Goal: Task Accomplishment & Management: Use online tool/utility

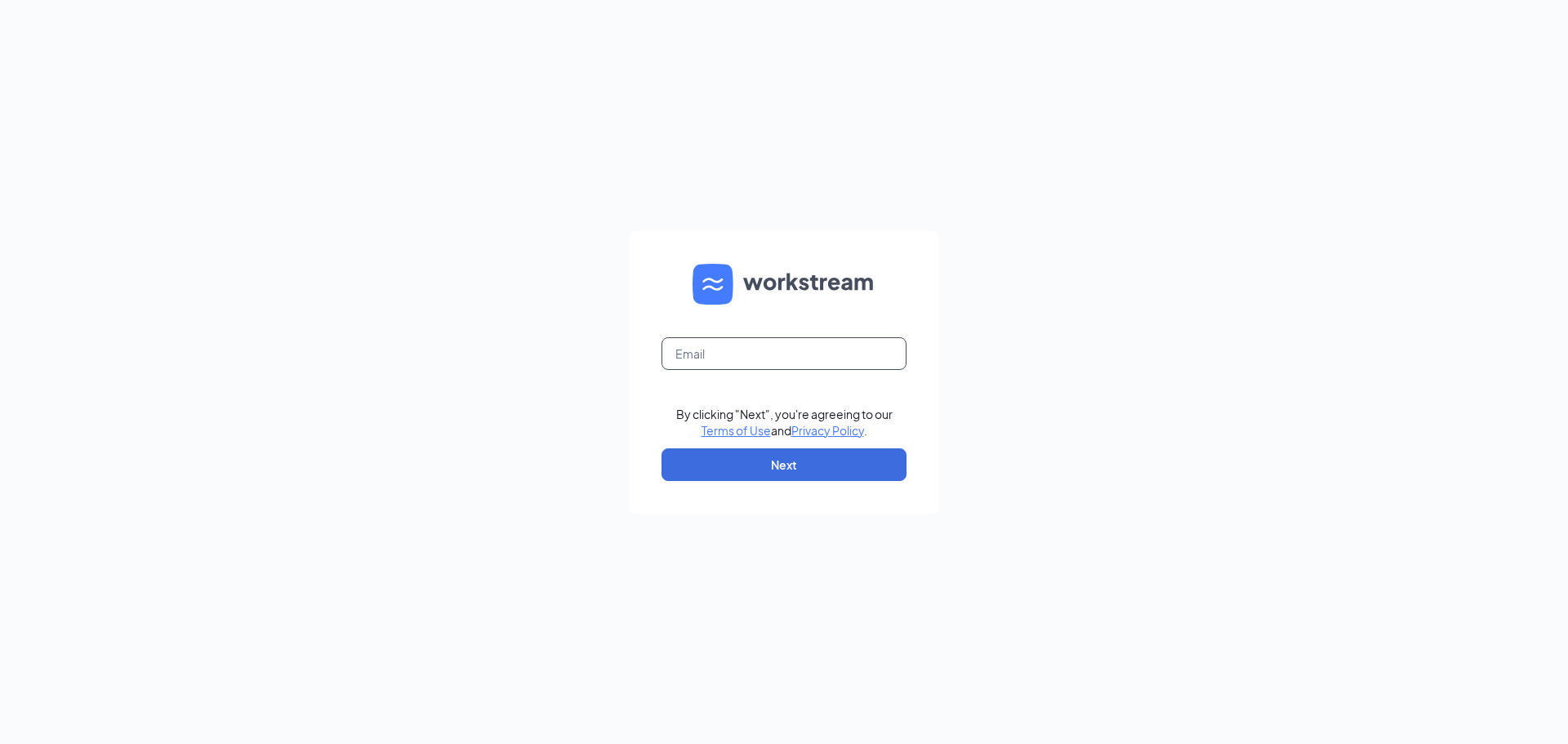
click at [757, 355] on input "text" at bounding box center [784, 353] width 245 height 33
type input "brian.gibson@cfafranchisee.com"
click at [780, 453] on button "Next" at bounding box center [784, 464] width 245 height 33
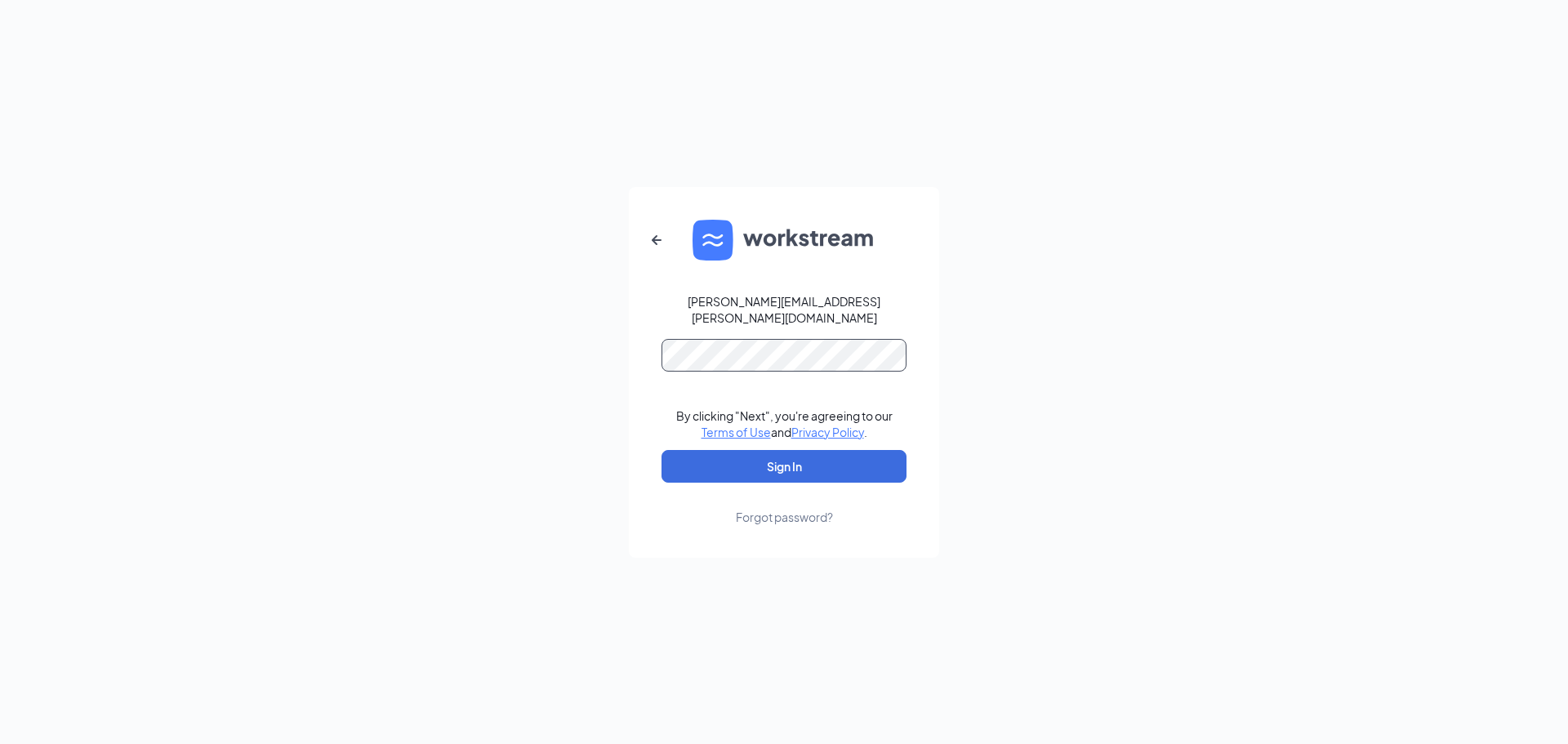
click at [661, 450] on button "Sign In" at bounding box center [784, 466] width 245 height 33
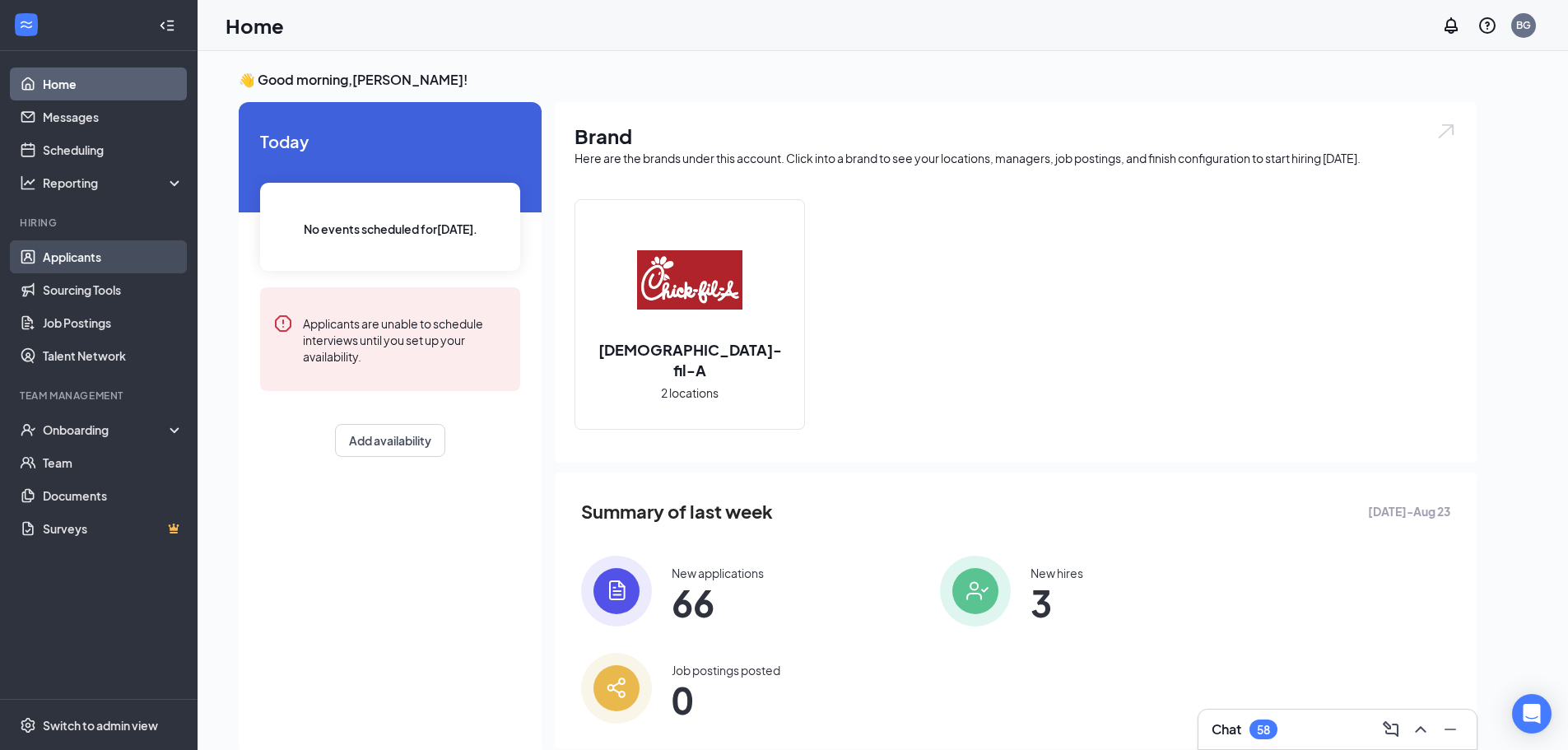
click at [63, 263] on link "Applicants" at bounding box center [113, 257] width 141 height 33
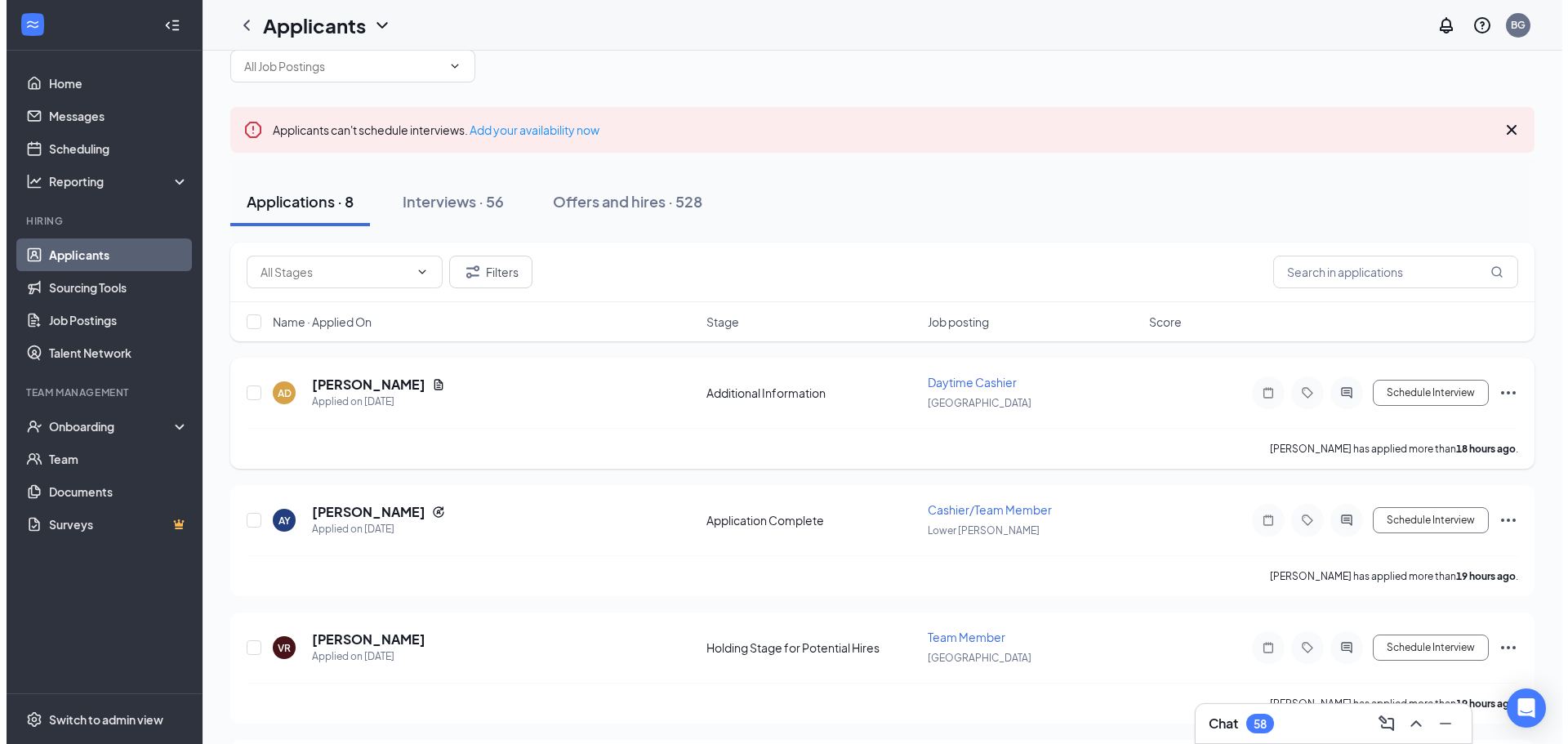
scroll to position [81, 0]
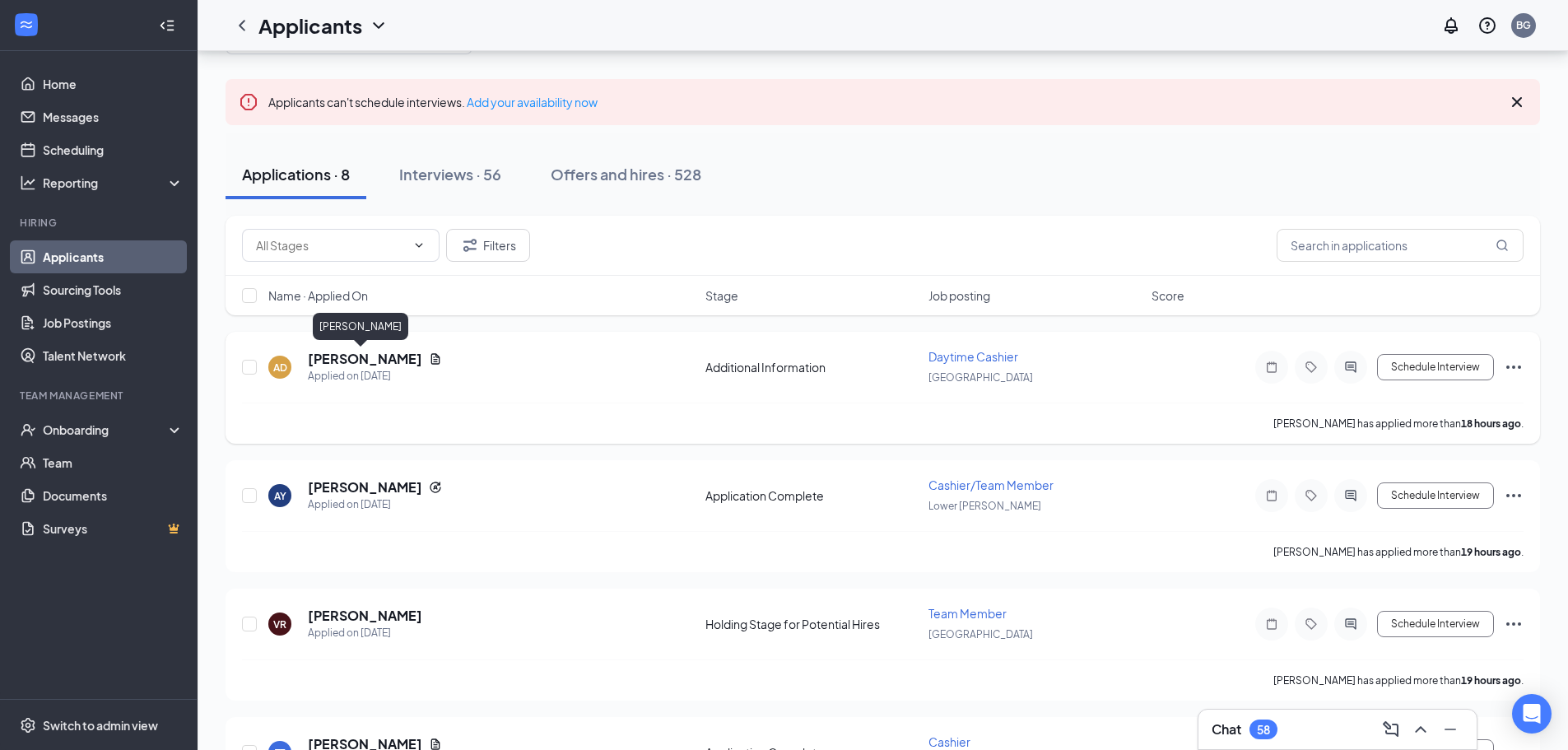
click at [333, 363] on h5 "[PERSON_NAME]" at bounding box center [365, 359] width 115 height 18
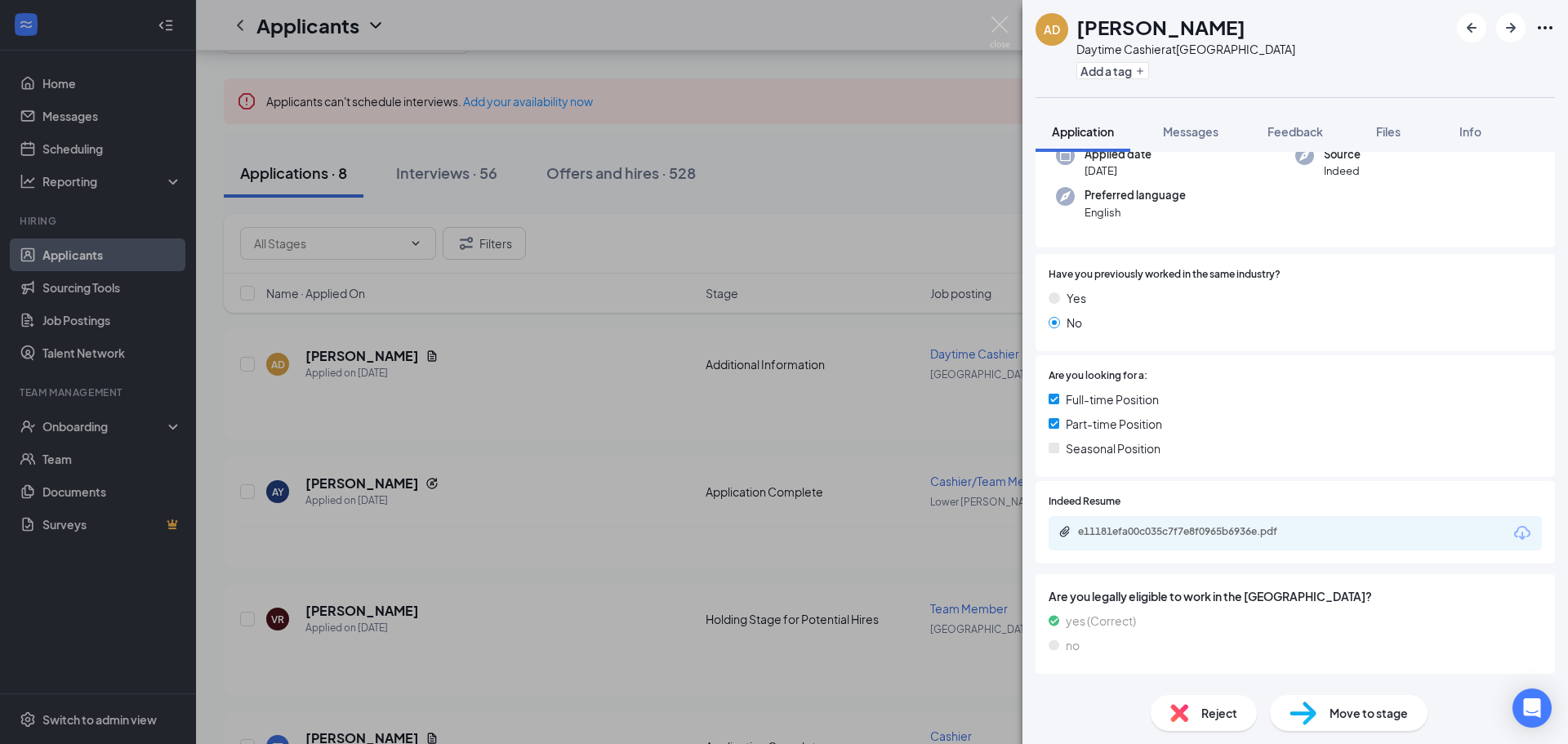
scroll to position [167, 0]
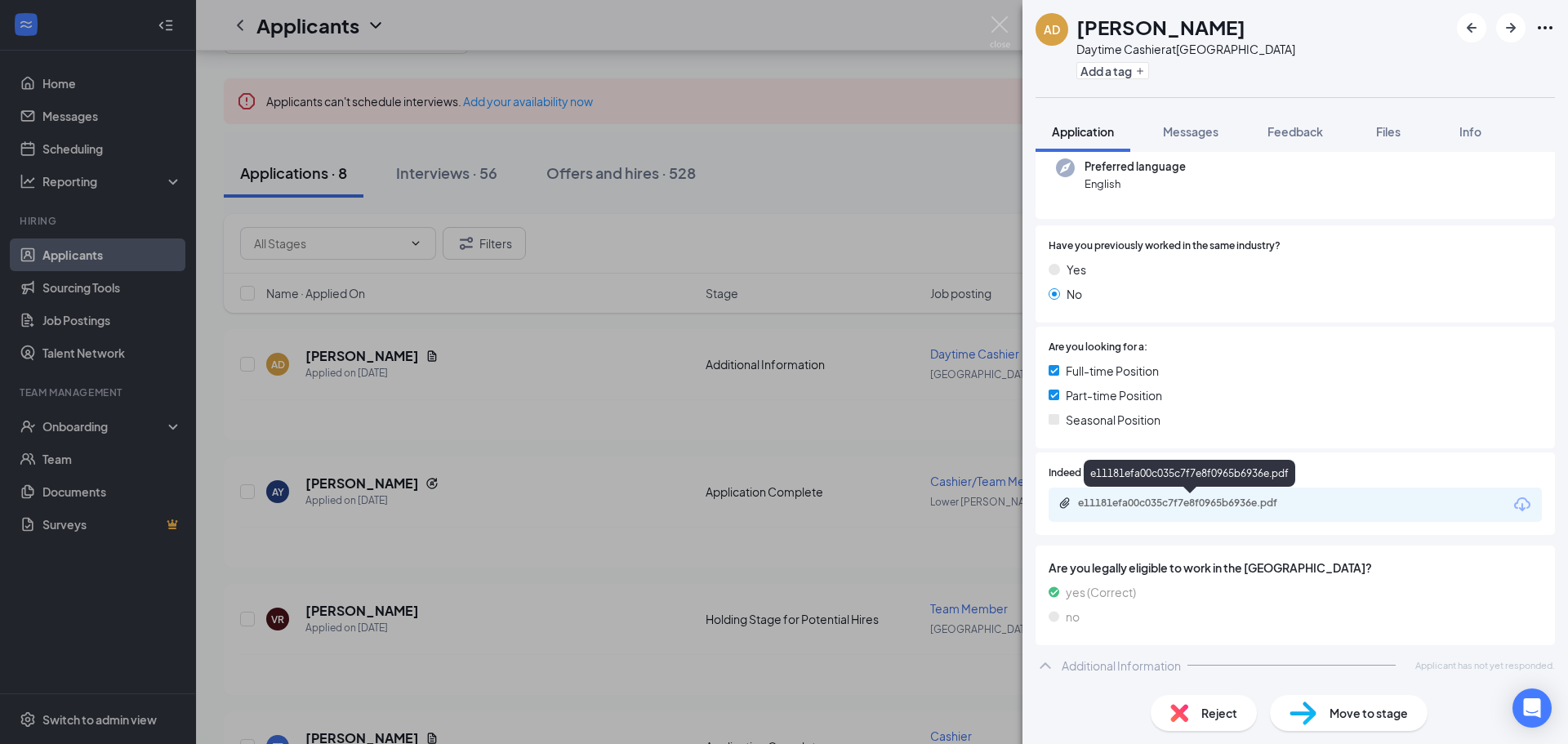
click at [1131, 505] on div "e11181efa00c035c7f7e8f0965b6936e.pdf" at bounding box center [1192, 504] width 229 height 13
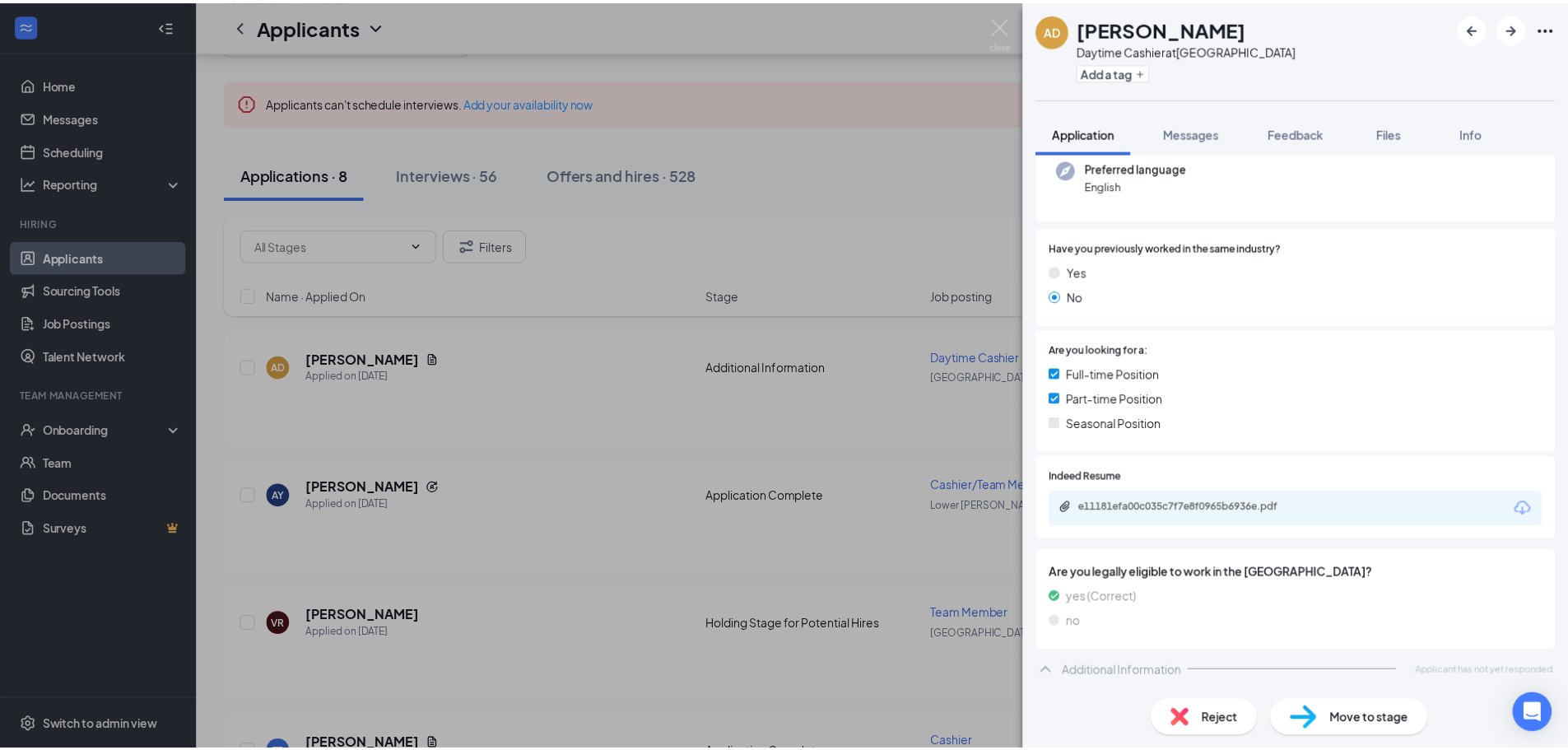
scroll to position [161, 0]
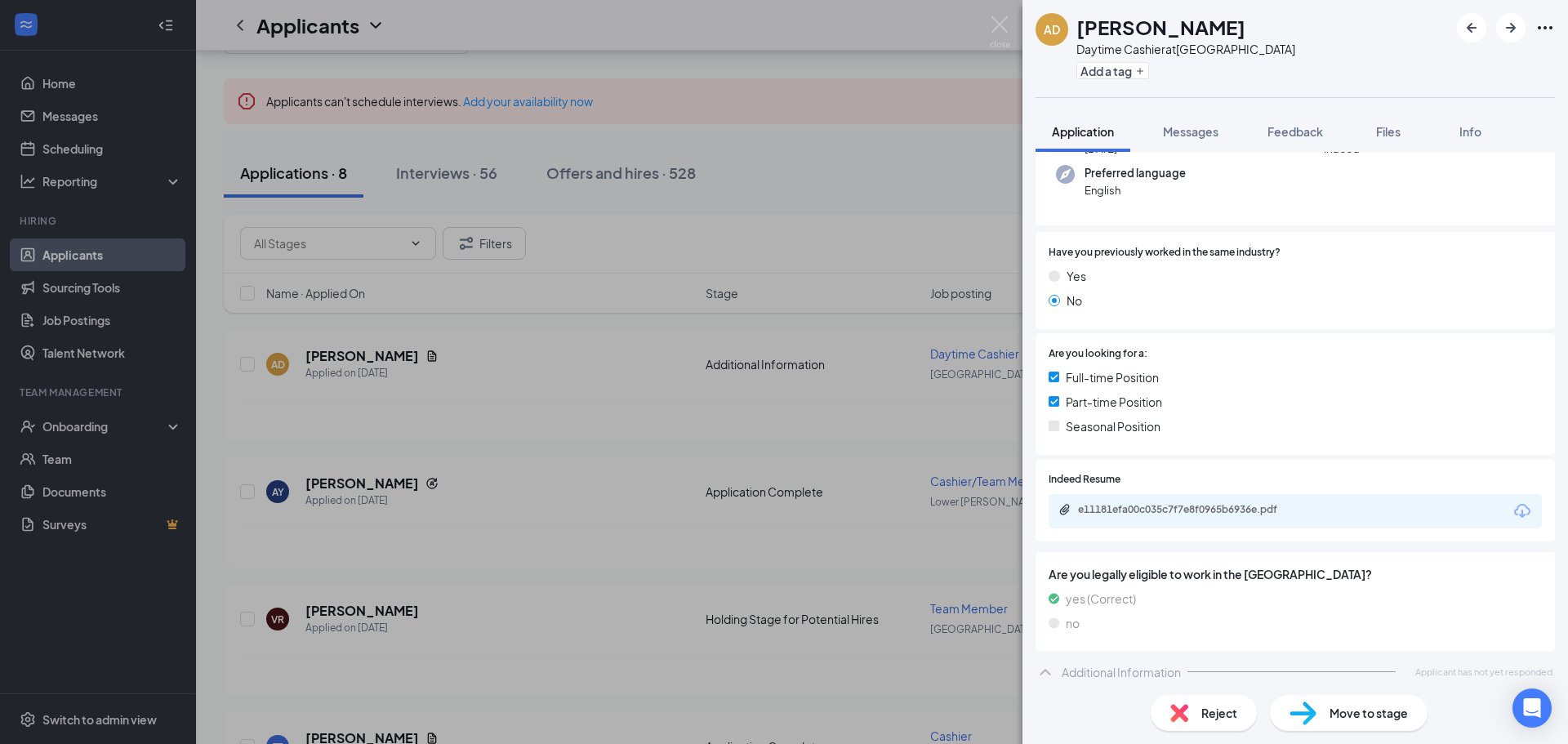
click at [1002, 14] on div "AD [PERSON_NAME] Daytime Cashier at [GEOGRAPHIC_DATA] Add a tag Application Mes…" at bounding box center [784, 372] width 1568 height 744
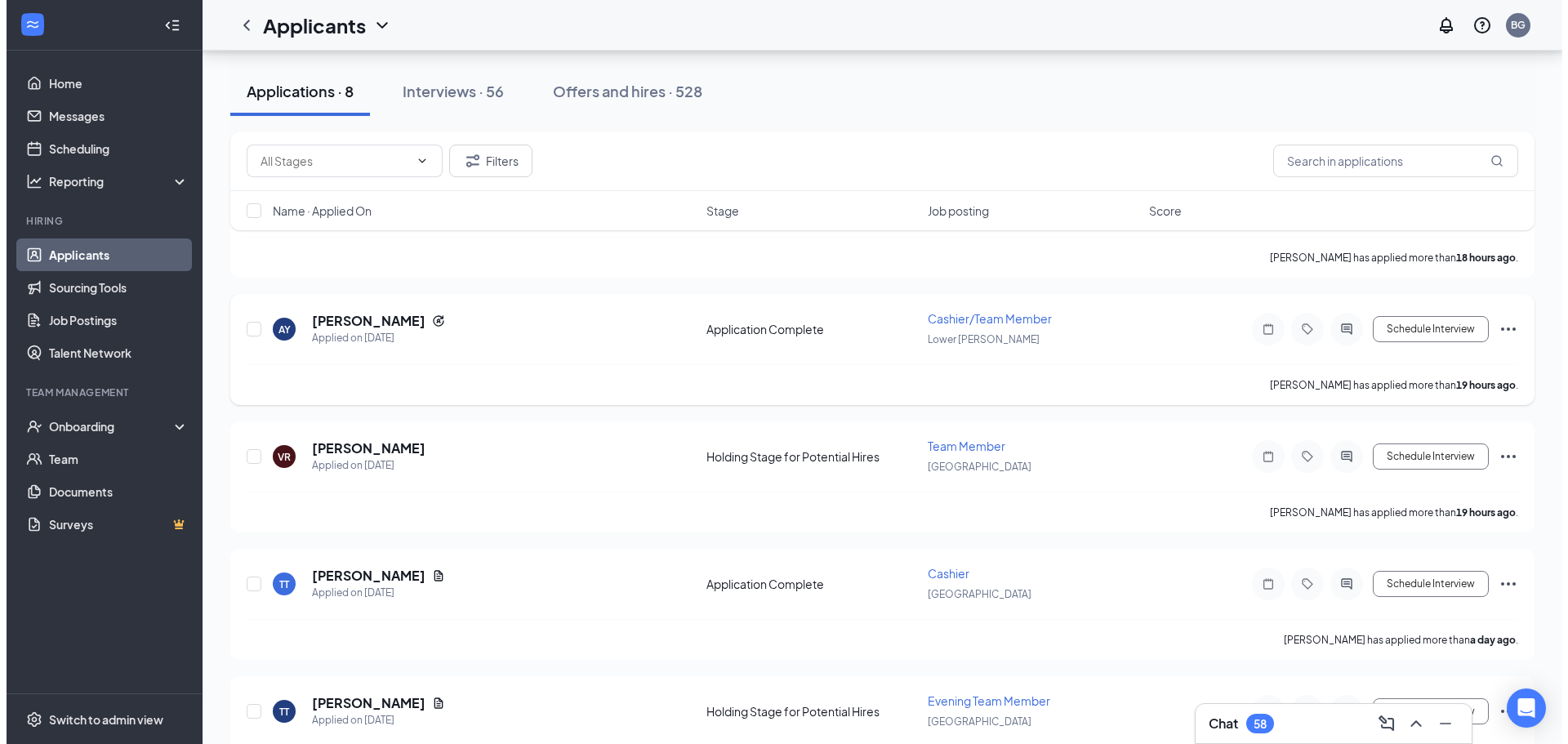
scroll to position [245, 0]
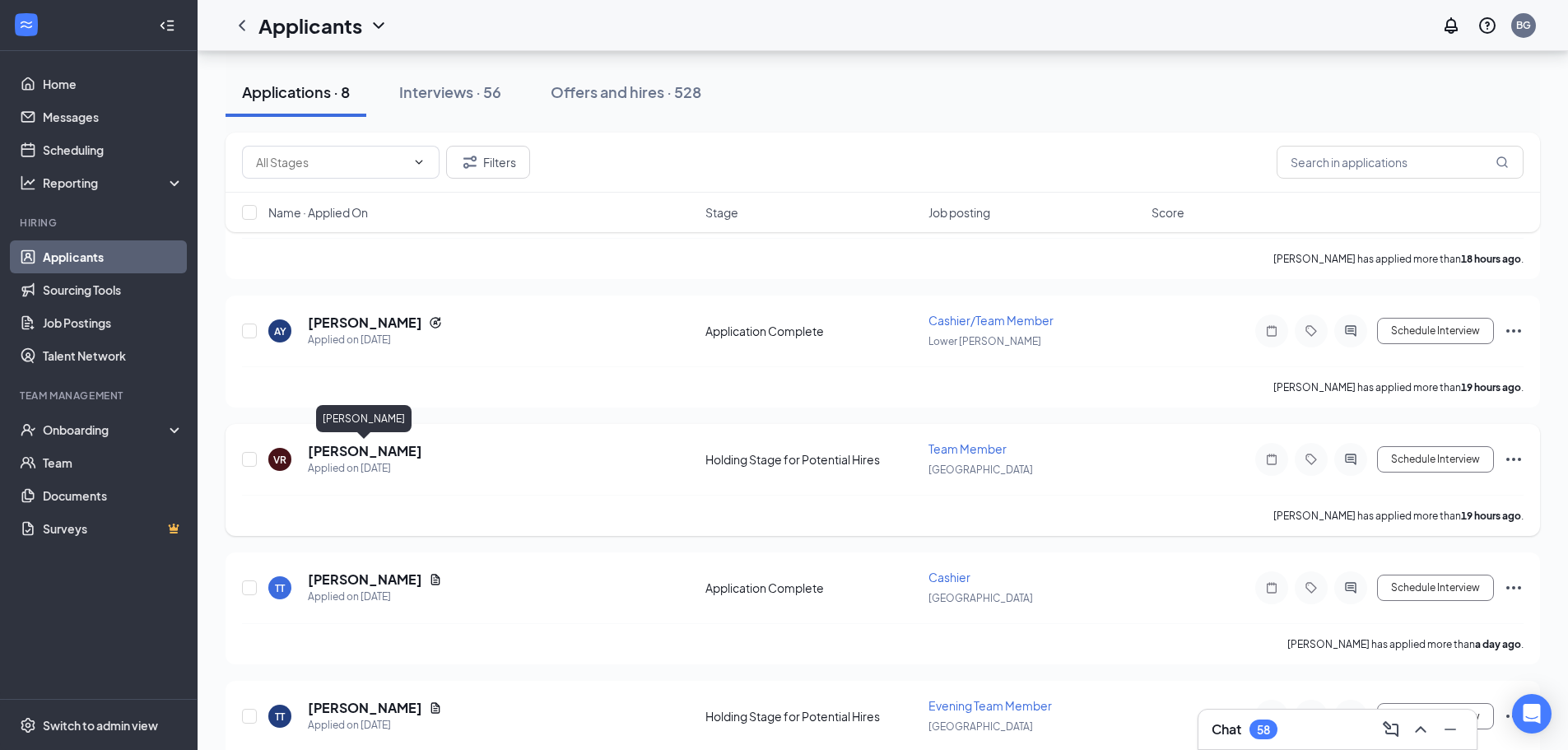
click at [321, 455] on h5 "[PERSON_NAME]" at bounding box center [365, 451] width 115 height 18
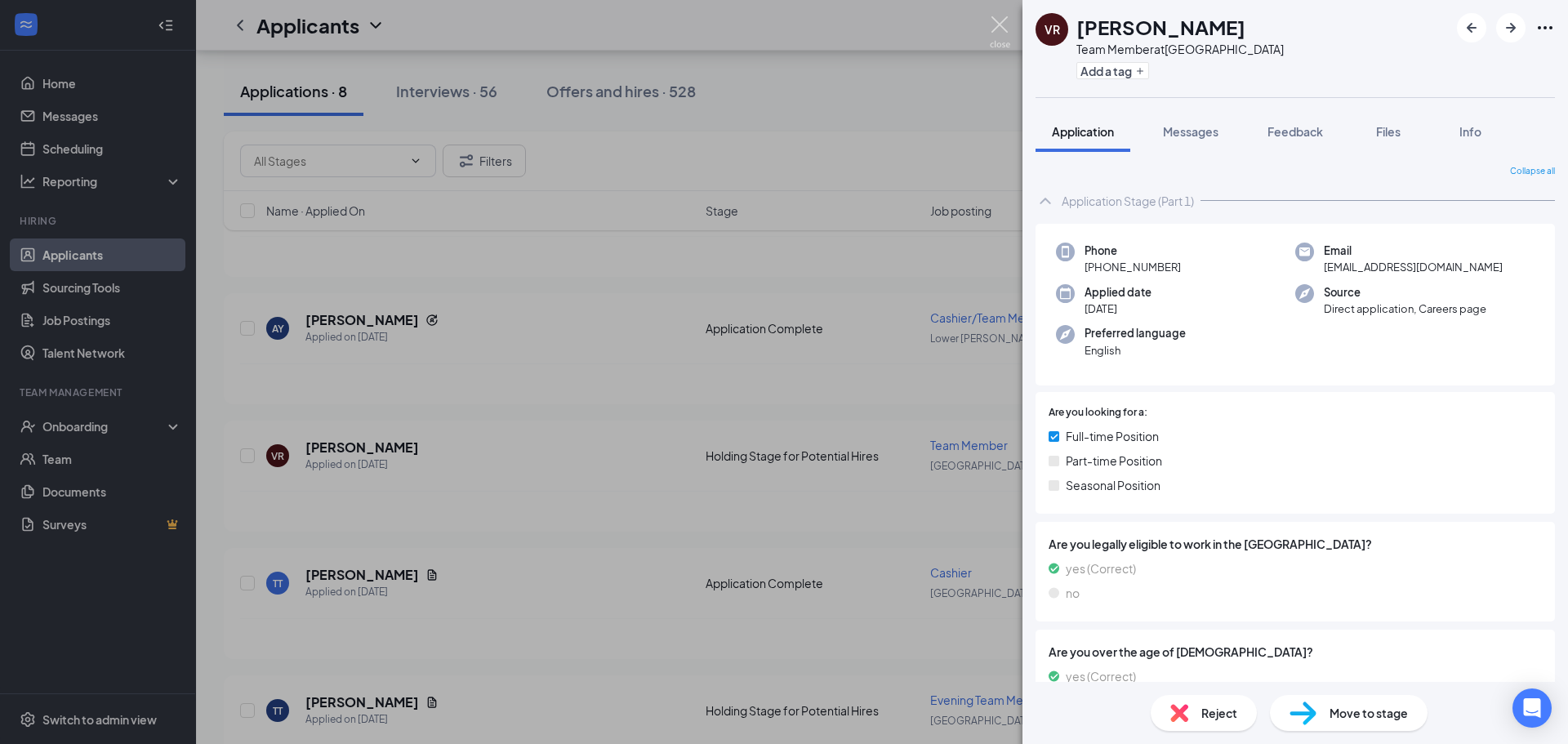
drag, startPoint x: 1006, startPoint y: 25, endPoint x: 968, endPoint y: 57, distance: 49.7
click at [1005, 25] on img at bounding box center [999, 32] width 20 height 32
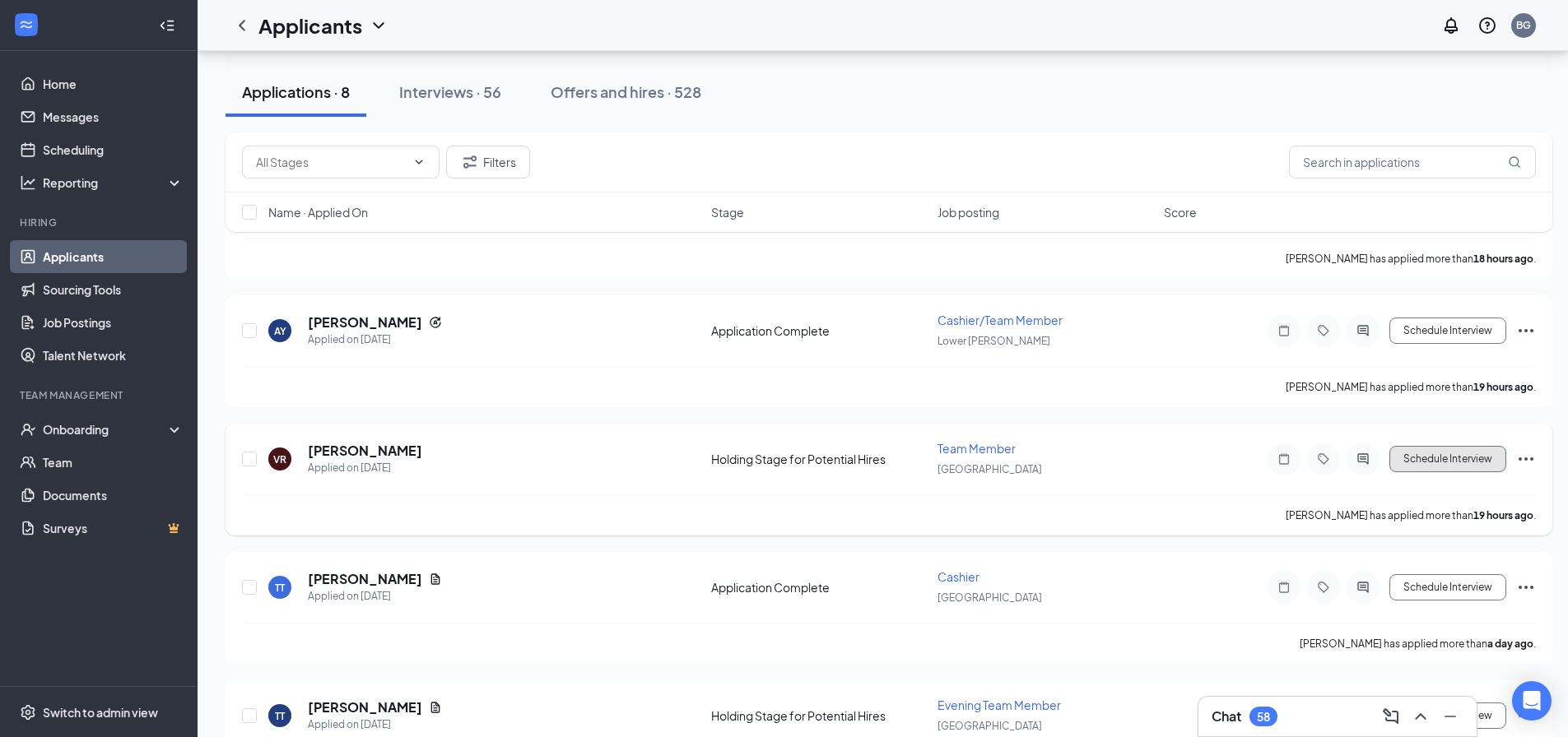
click at [1439, 450] on button "Schedule Interview" at bounding box center [1447, 458] width 117 height 26
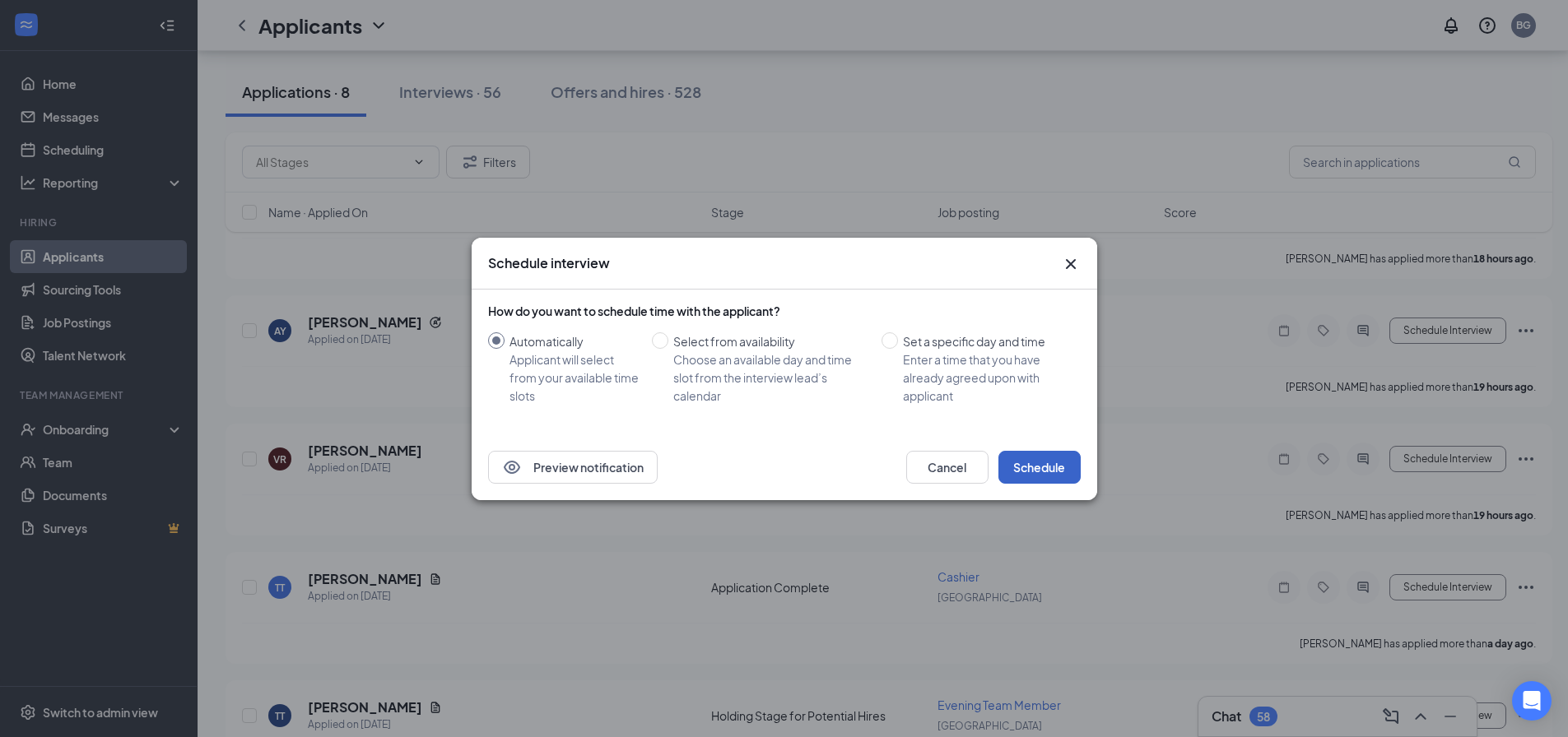
click at [1050, 473] on button "Schedule" at bounding box center [1039, 467] width 82 height 33
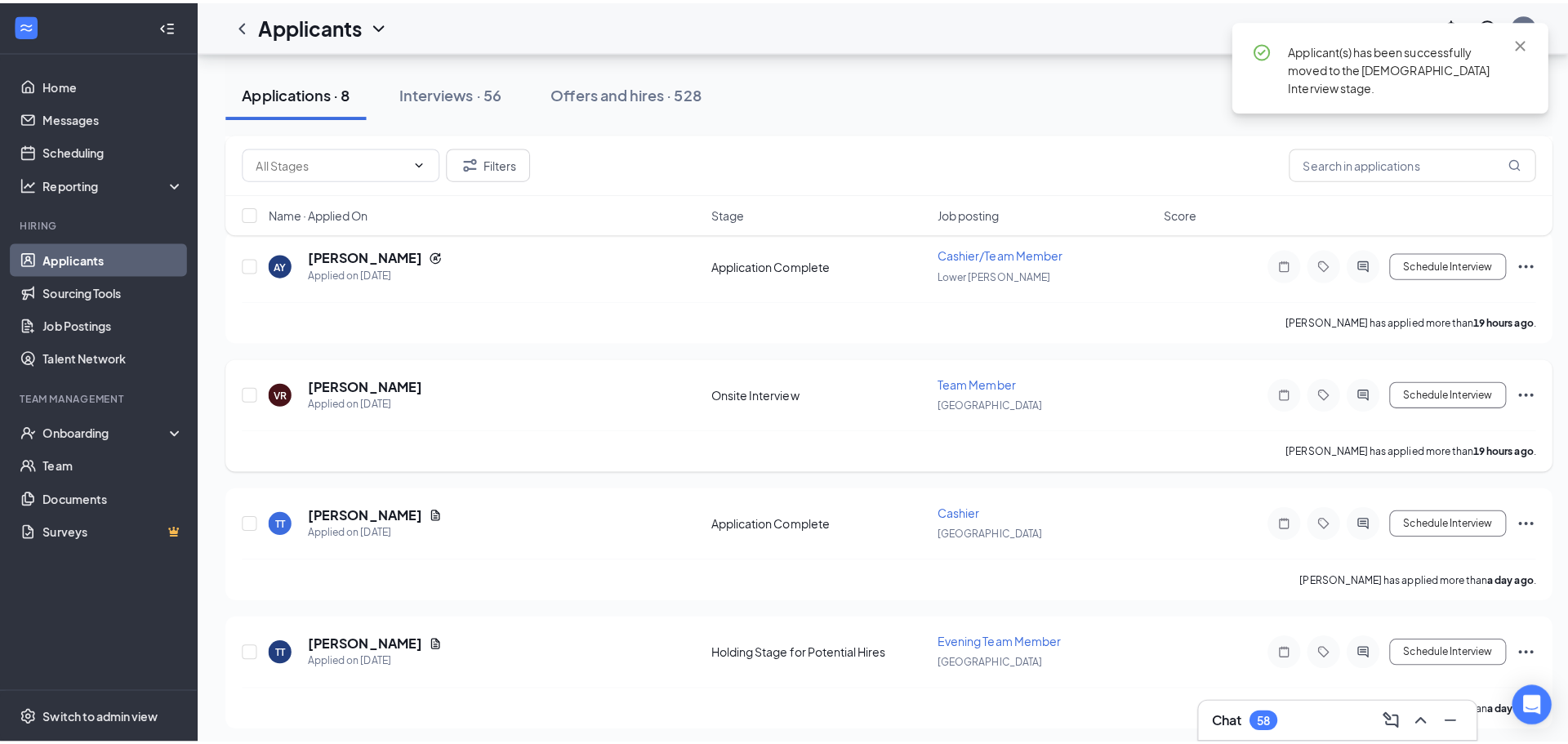
scroll to position [408, 0]
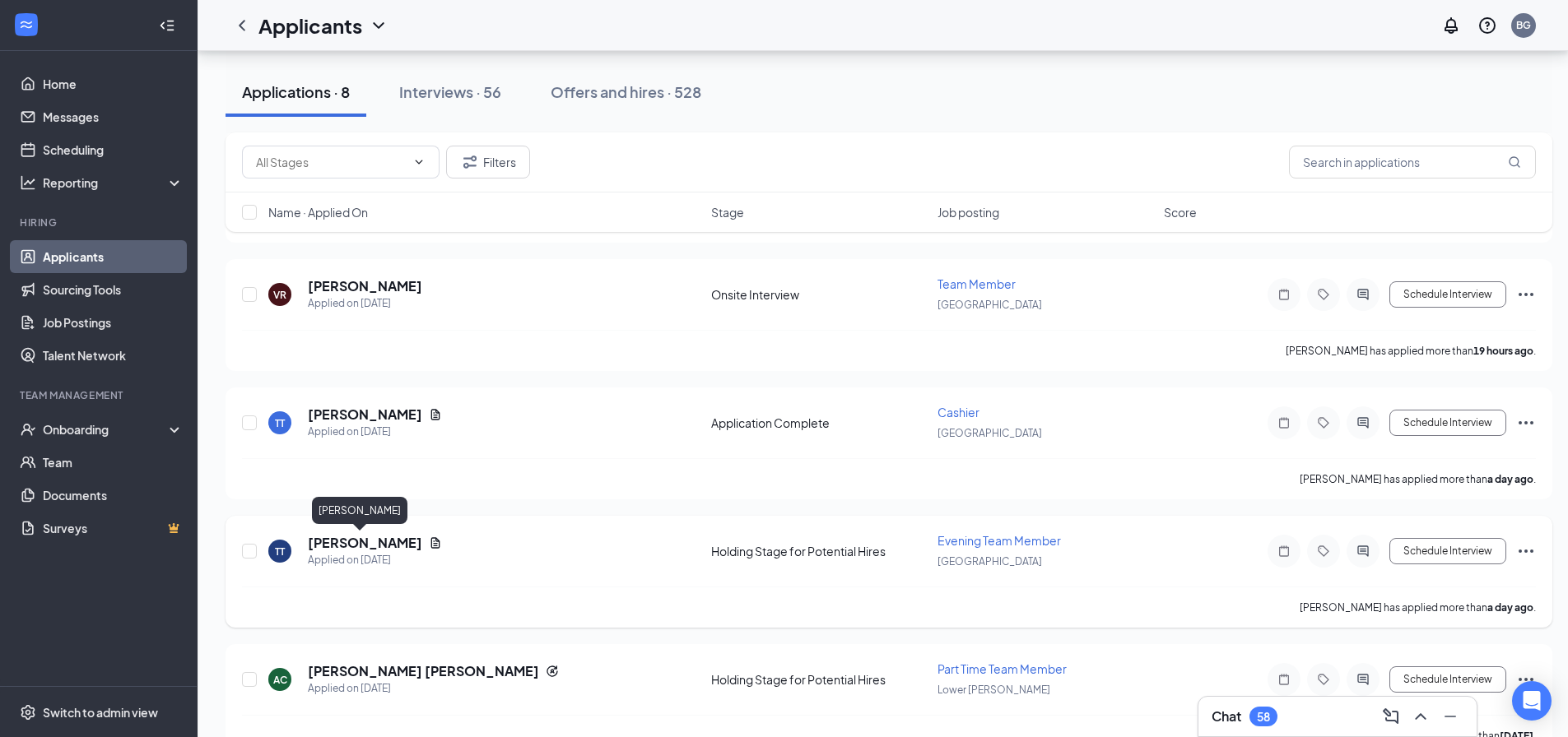
click at [316, 545] on h5 "[PERSON_NAME]" at bounding box center [365, 543] width 115 height 18
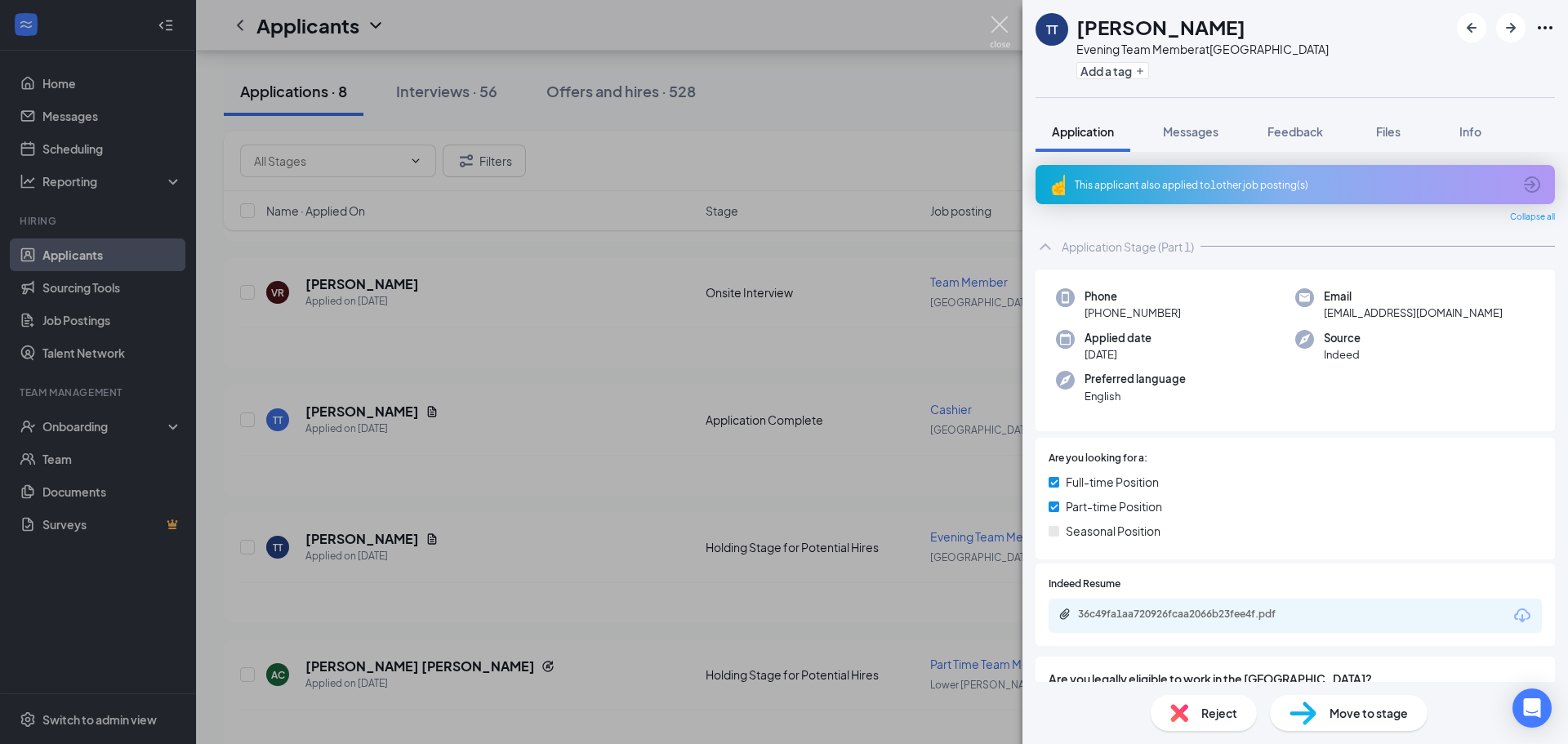
click at [1000, 26] on img at bounding box center [999, 32] width 20 height 32
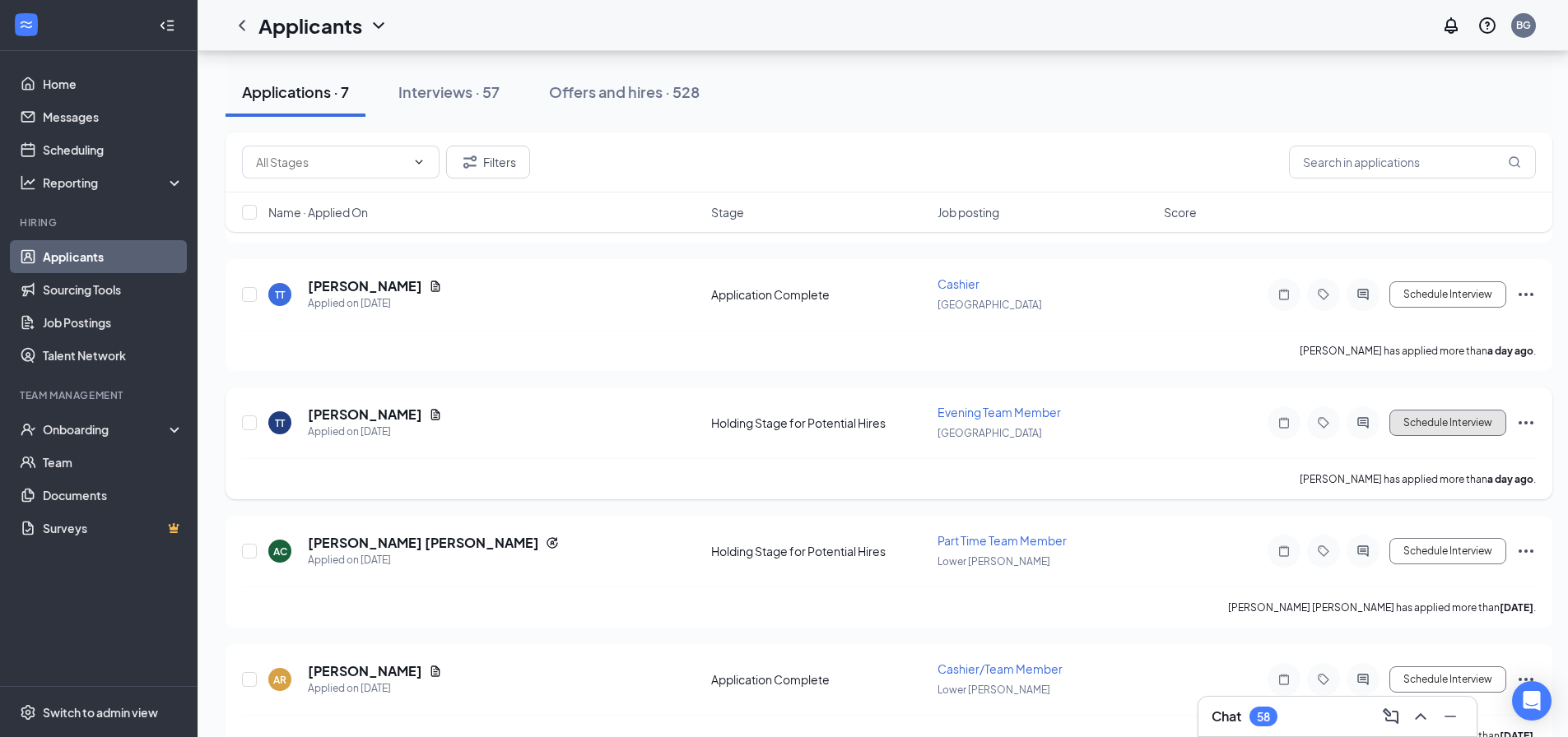
click at [1429, 413] on button "Schedule Interview" at bounding box center [1447, 423] width 117 height 26
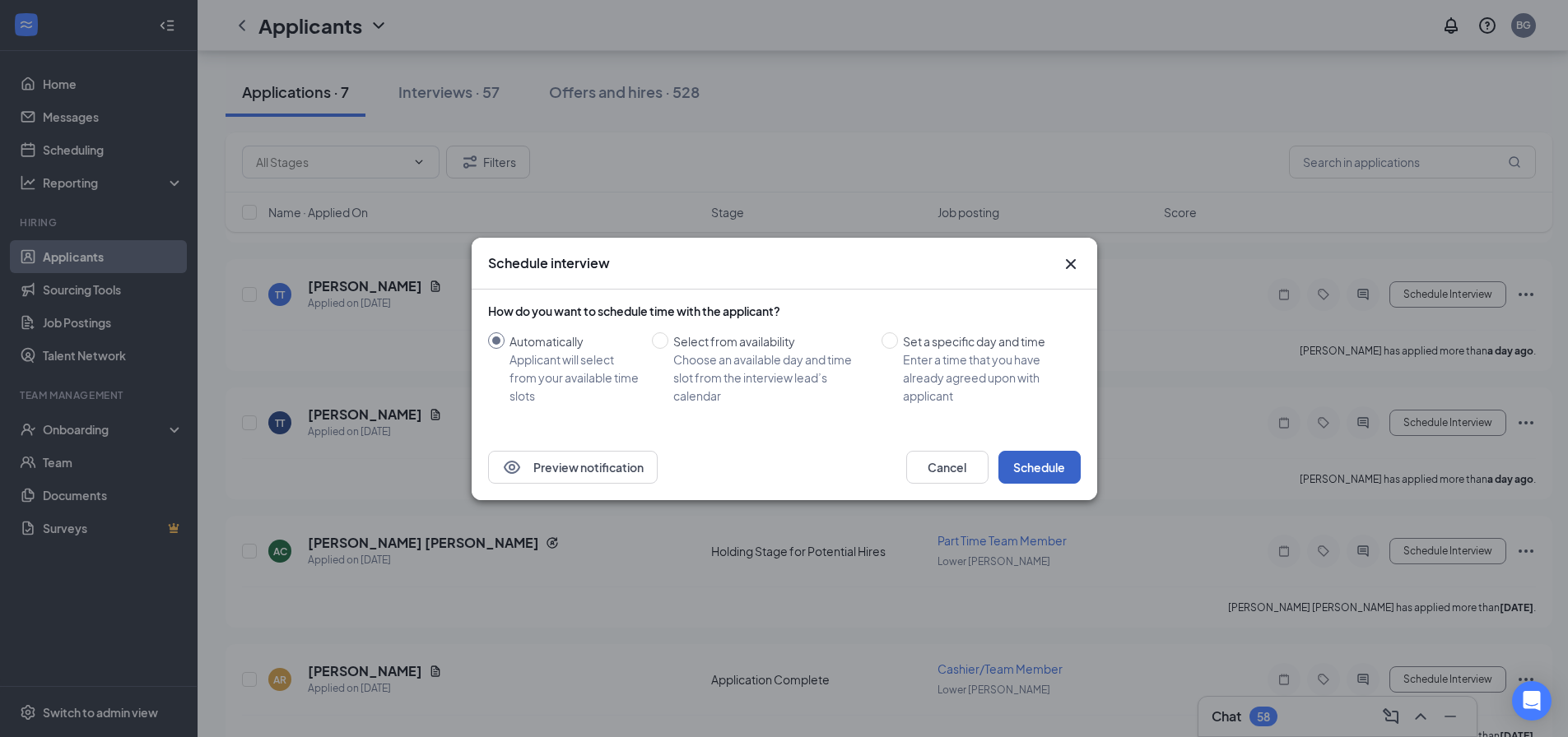
click at [1015, 469] on button "Schedule" at bounding box center [1039, 467] width 82 height 33
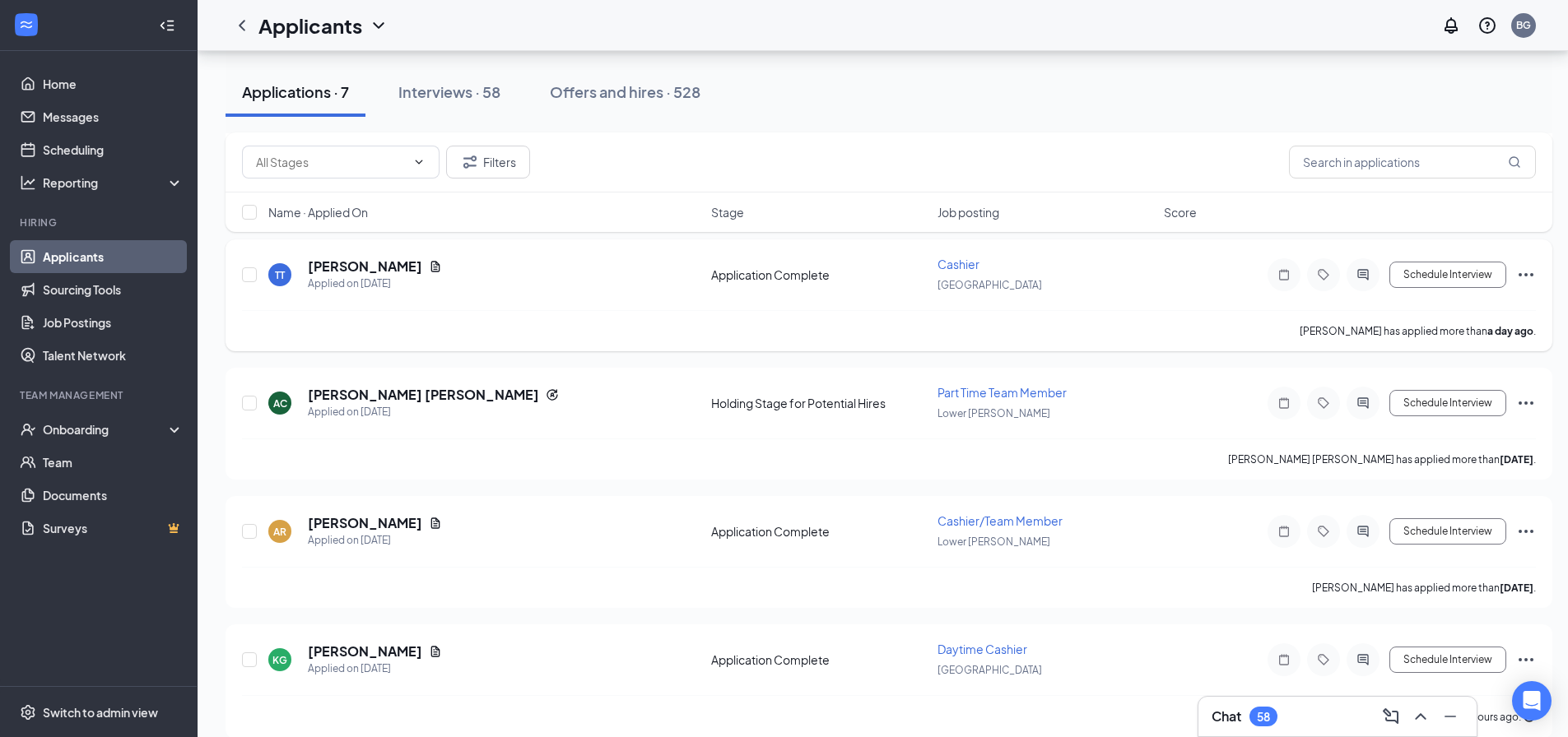
scroll to position [452, 0]
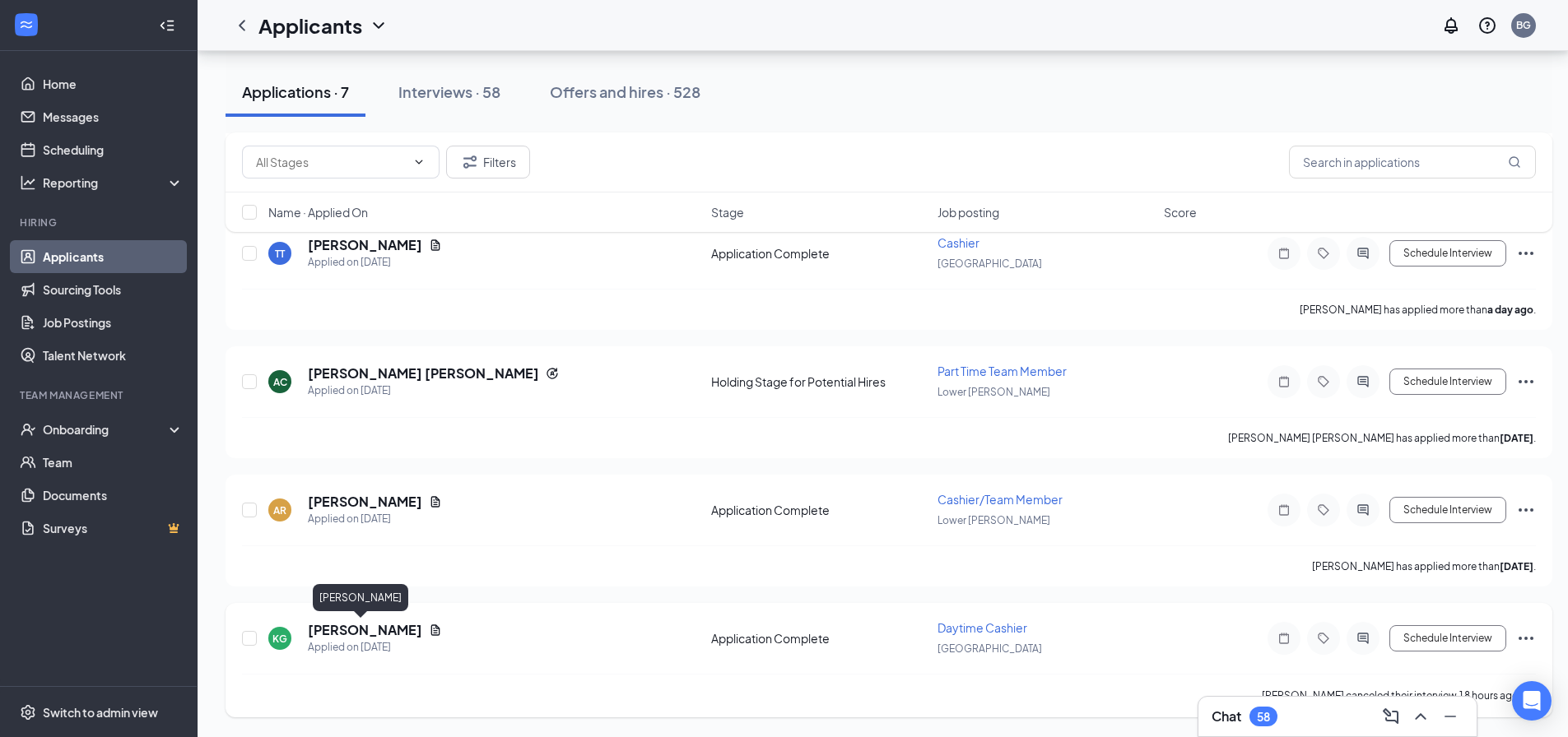
click at [345, 629] on h5 "[PERSON_NAME]" at bounding box center [365, 630] width 115 height 18
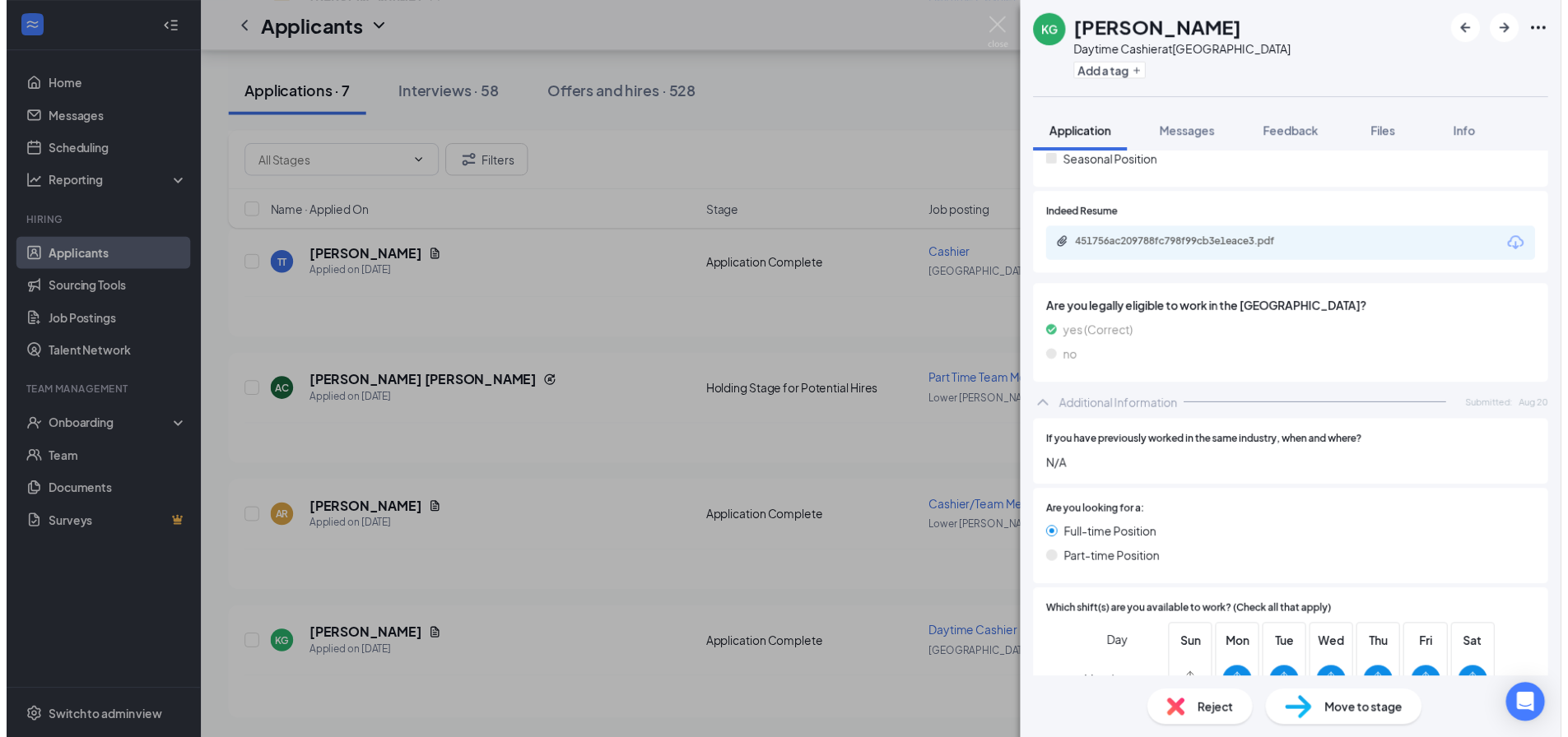
scroll to position [411, 0]
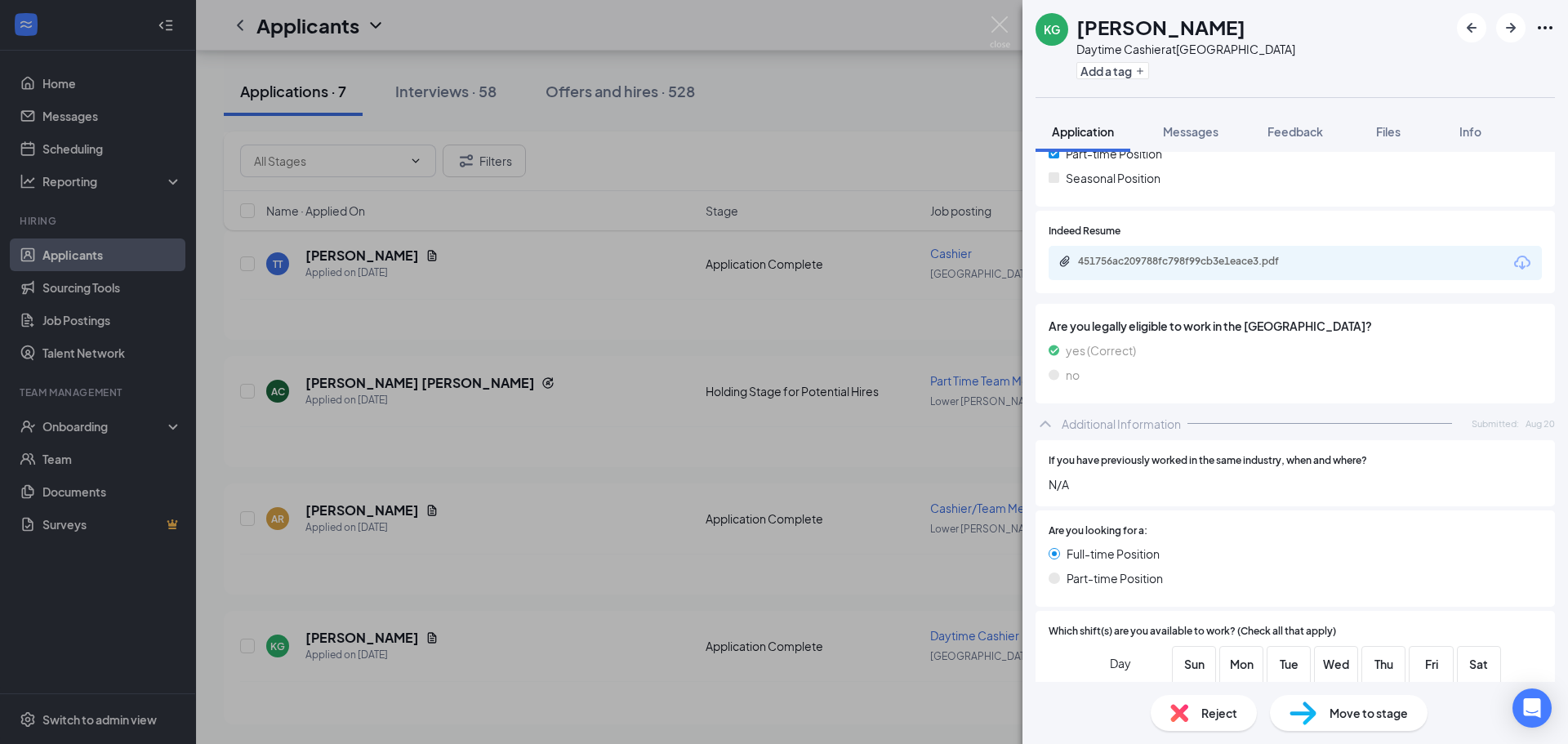
click at [1140, 262] on div "451756ac209788fc798f99cb3e1eace3.pdf" at bounding box center [1192, 261] width 229 height 13
click at [995, 21] on img at bounding box center [999, 32] width 20 height 32
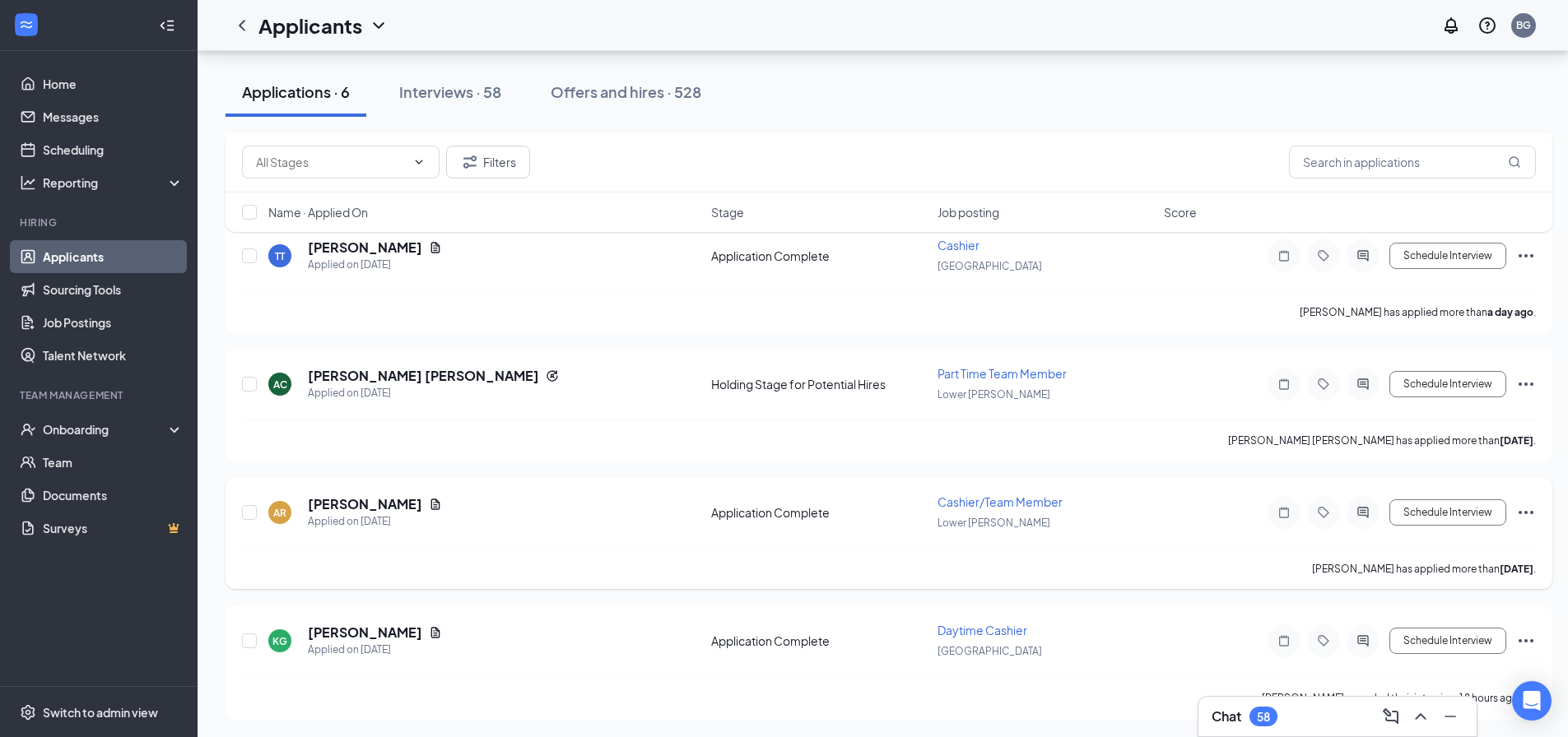
scroll to position [452, 0]
click at [1458, 636] on button "Schedule Interview" at bounding box center [1447, 638] width 117 height 26
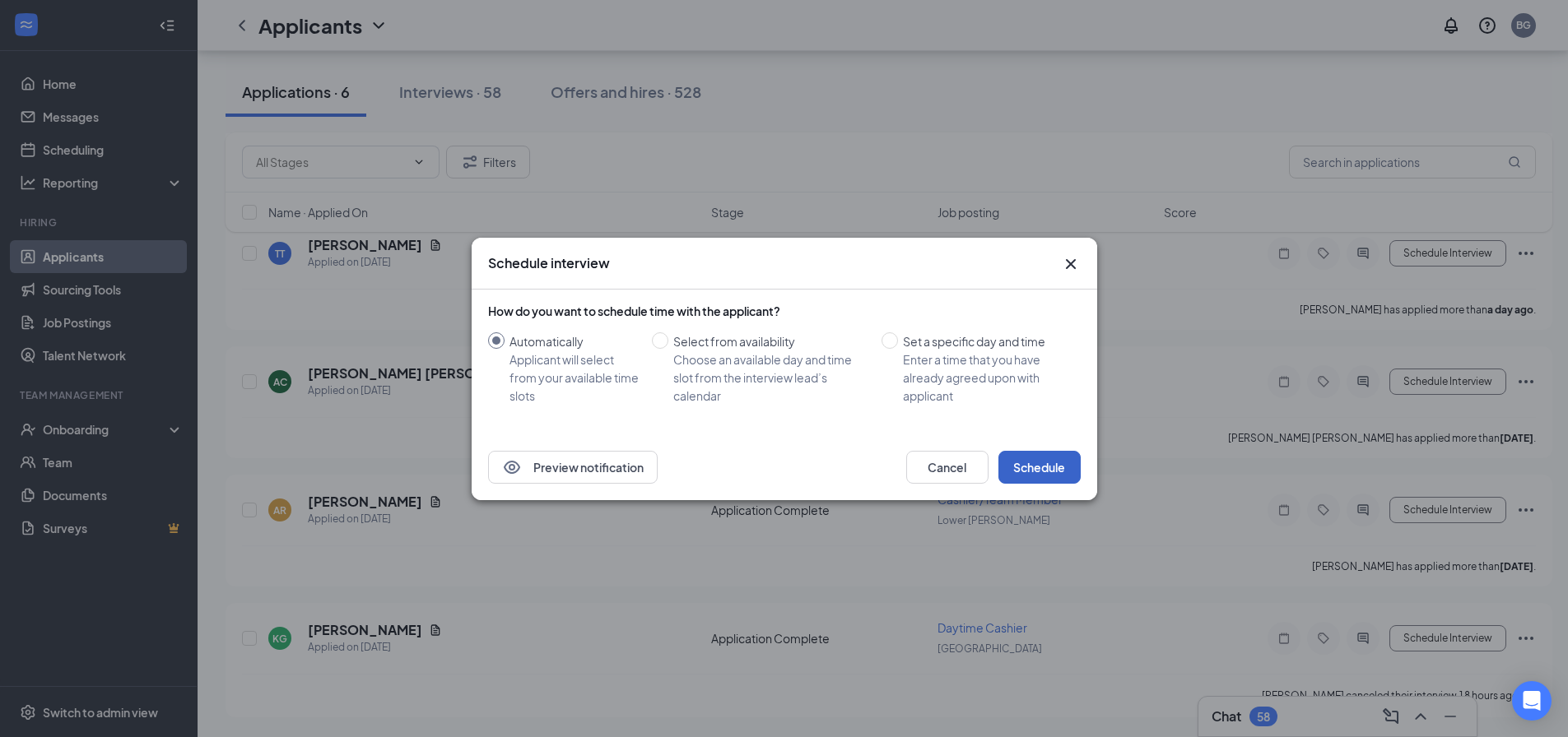
click at [1058, 464] on button "Schedule" at bounding box center [1039, 467] width 82 height 33
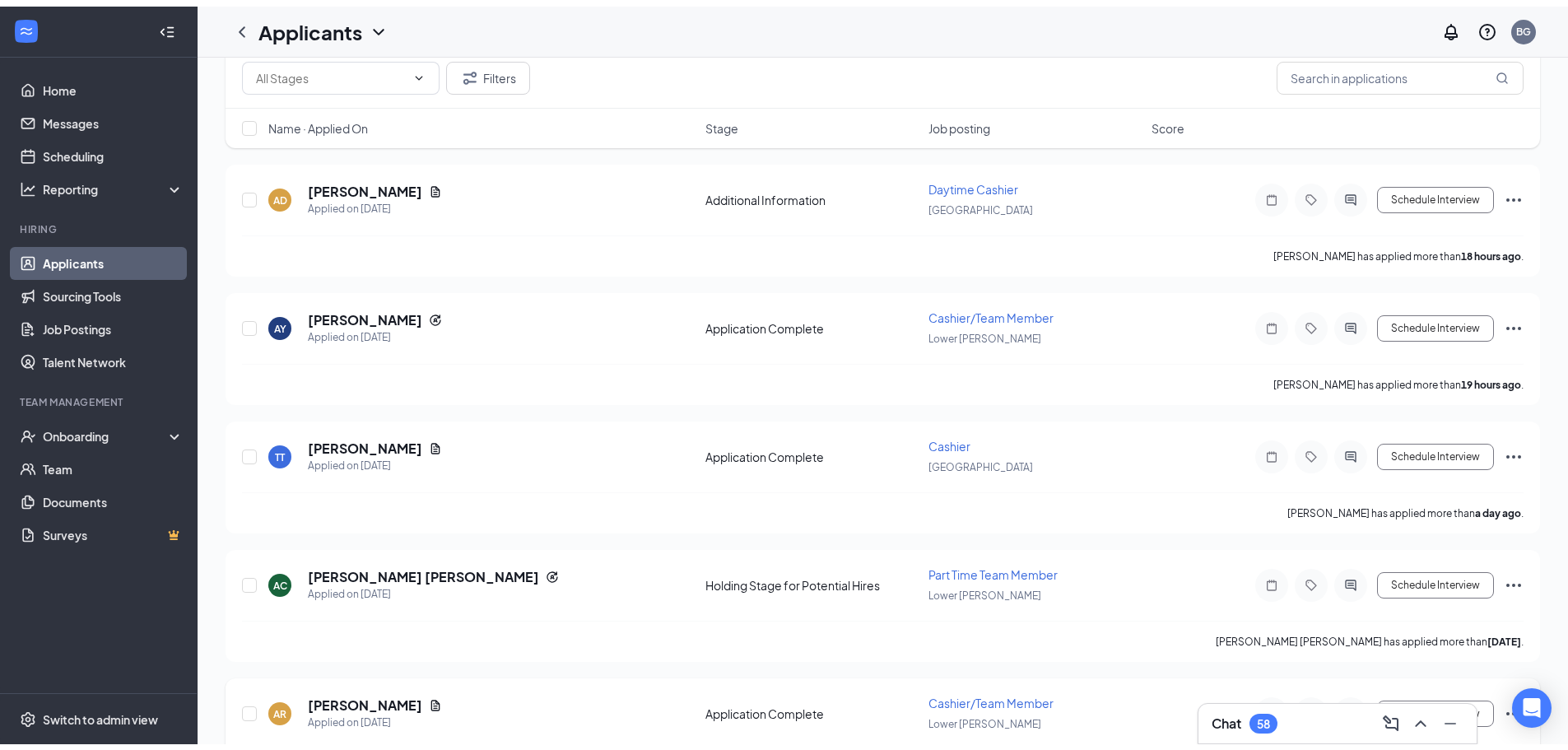
scroll to position [39, 0]
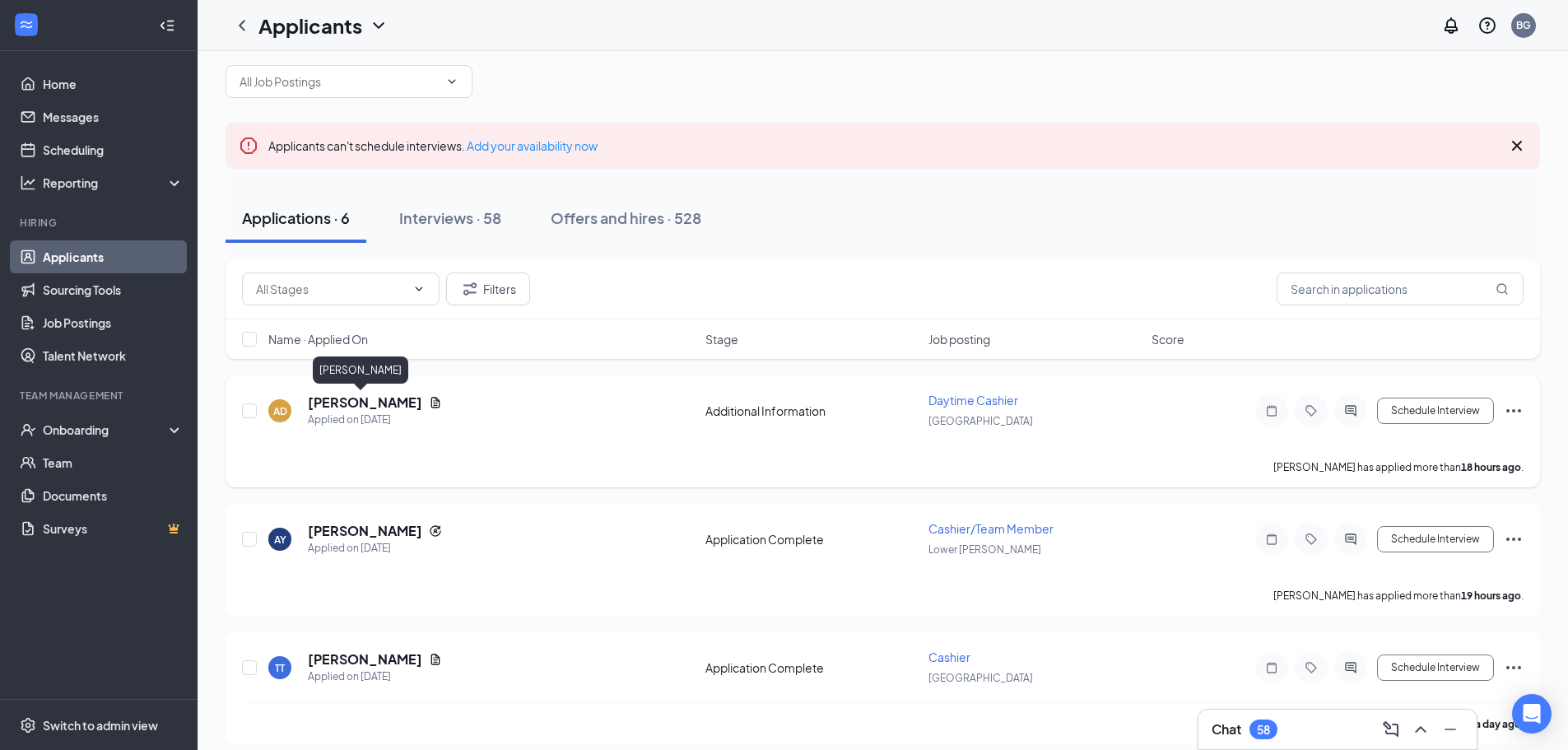
click at [327, 401] on h5 "[PERSON_NAME]" at bounding box center [365, 403] width 115 height 18
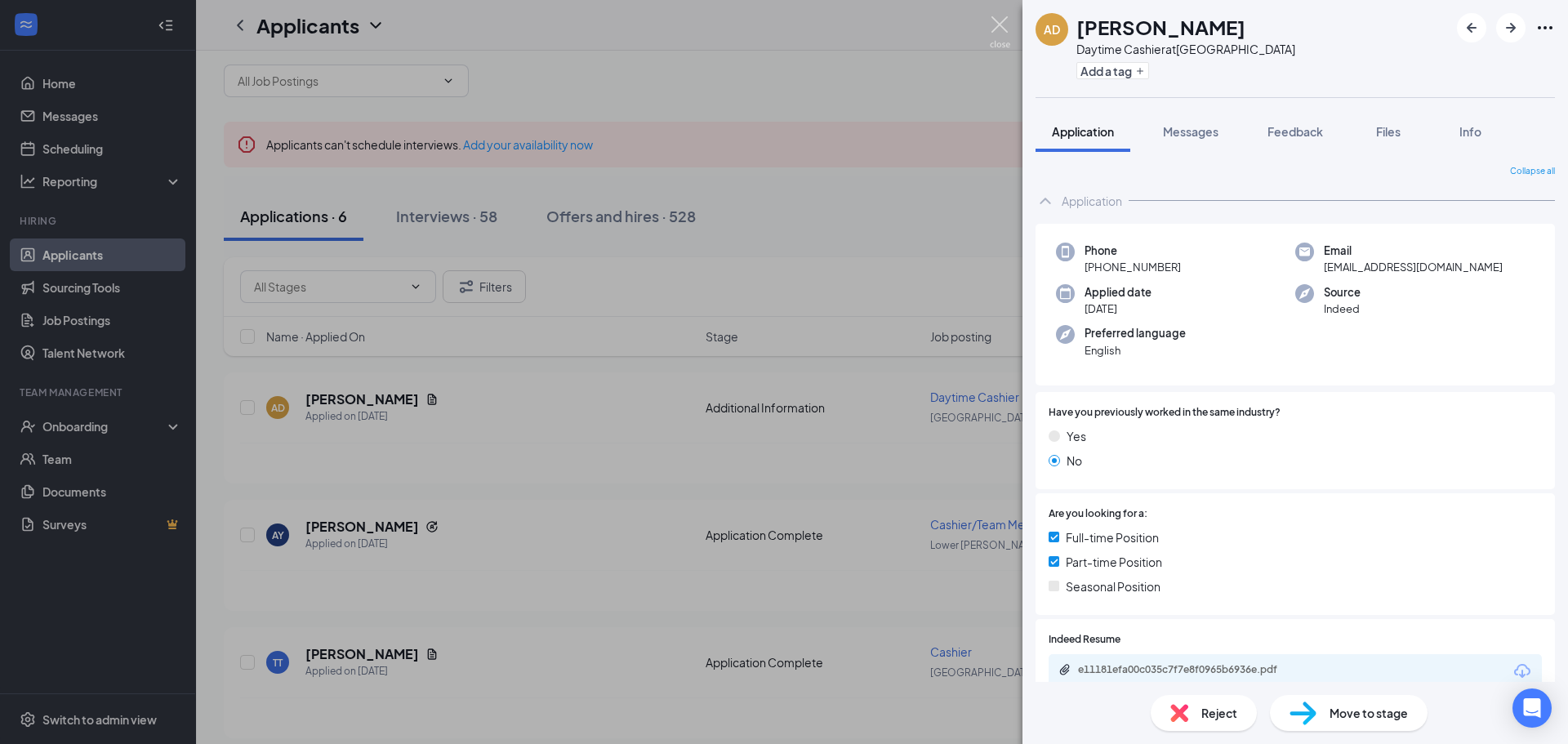
click at [1001, 19] on img at bounding box center [999, 32] width 20 height 32
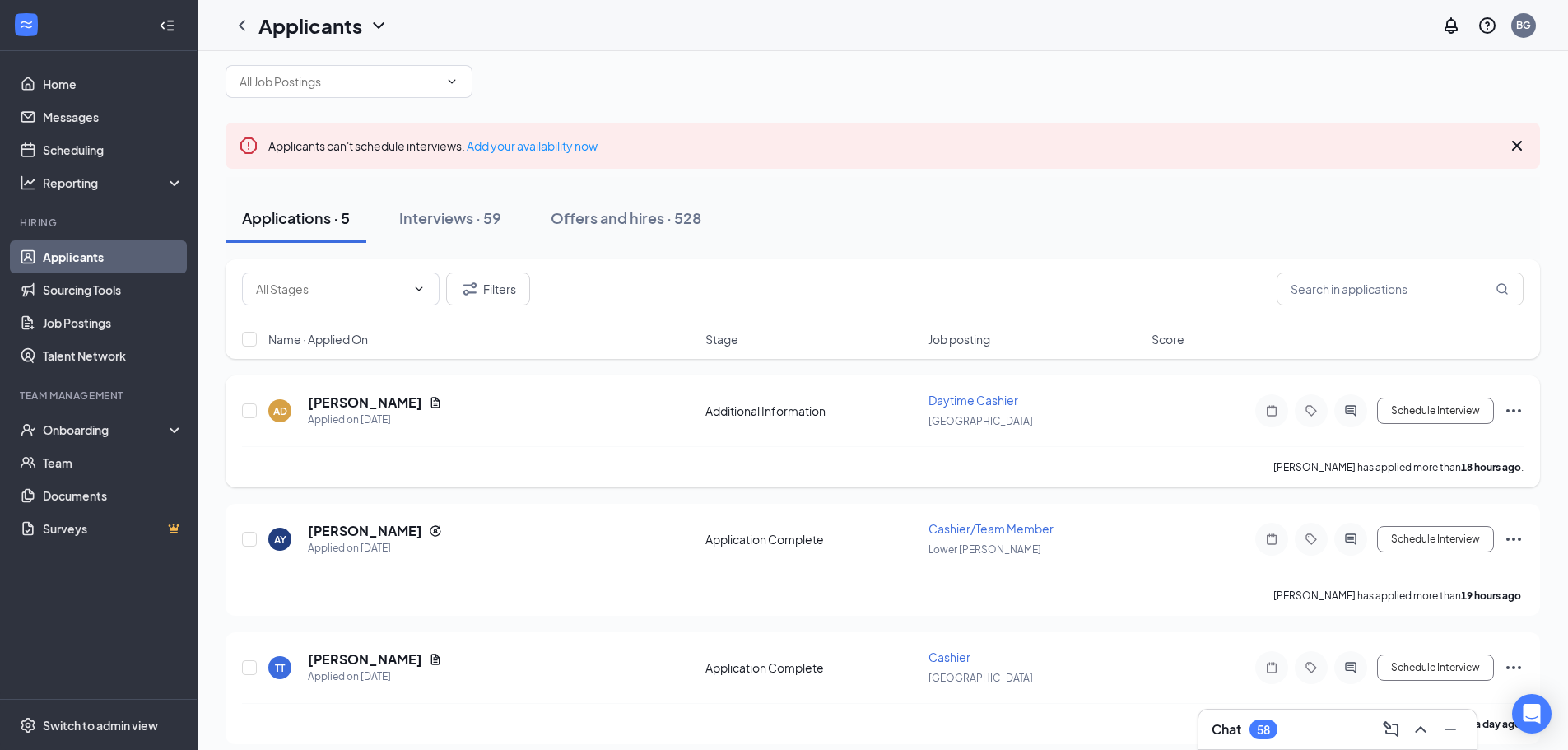
click at [1397, 380] on div "AD [PERSON_NAME] Applied on [DATE] Additional Information Daytime Cashier [GEOG…" at bounding box center [883, 431] width 1314 height 112
click at [1441, 411] on button "Schedule Interview" at bounding box center [1435, 410] width 117 height 26
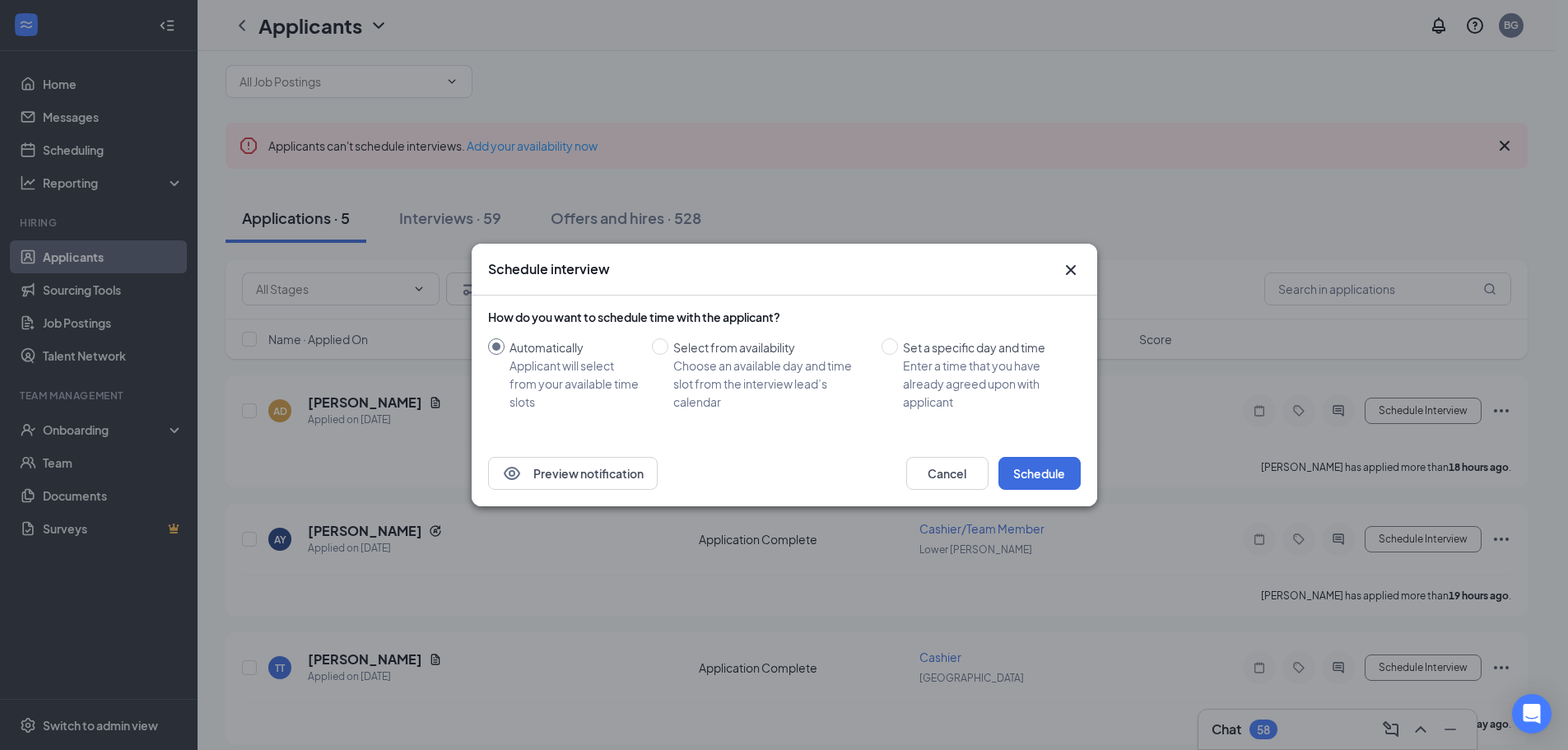
click at [1034, 506] on div "Preview notification Cancel Schedule" at bounding box center [784, 473] width 625 height 66
click at [1034, 477] on button "Schedule" at bounding box center [1039, 473] width 82 height 33
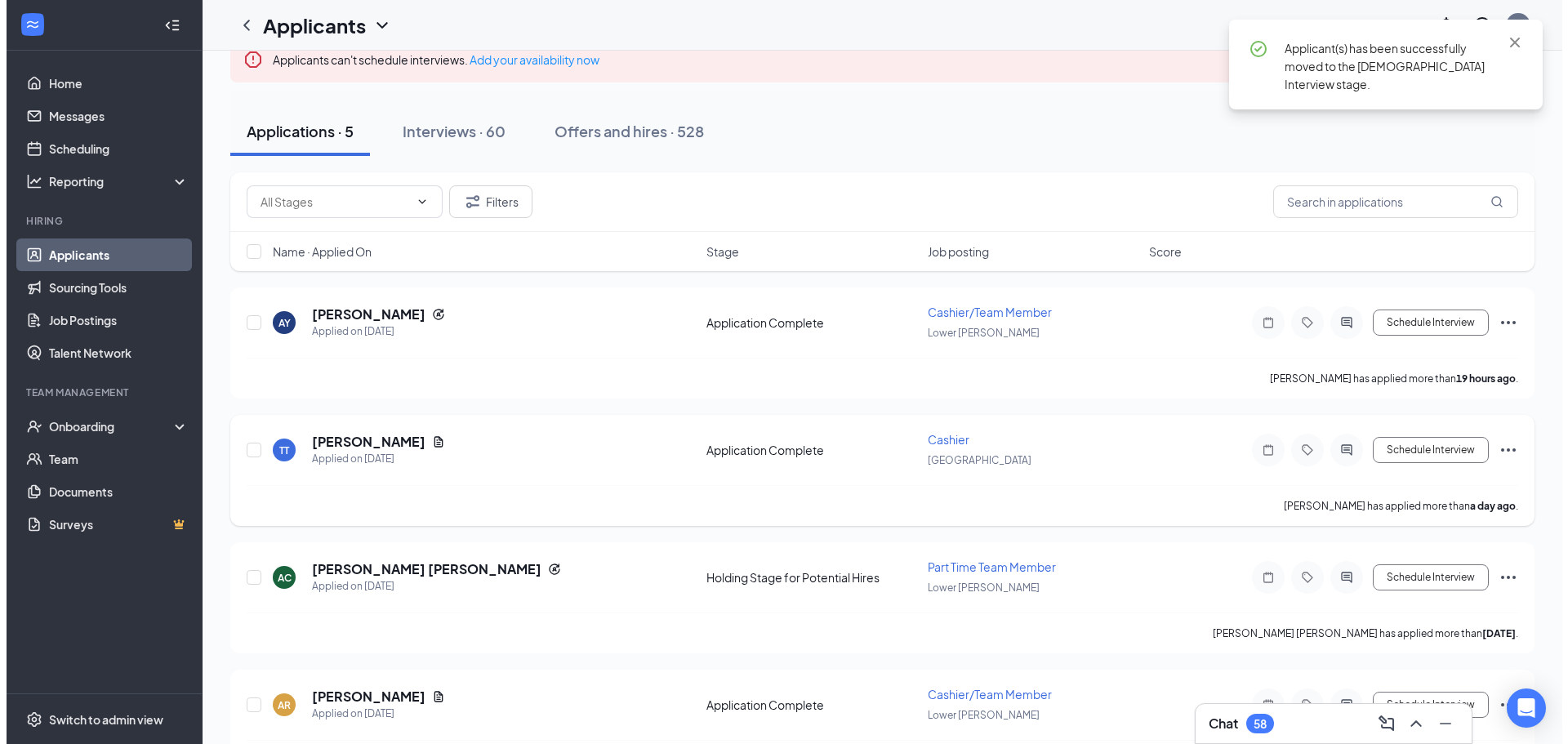
scroll to position [180, 0]
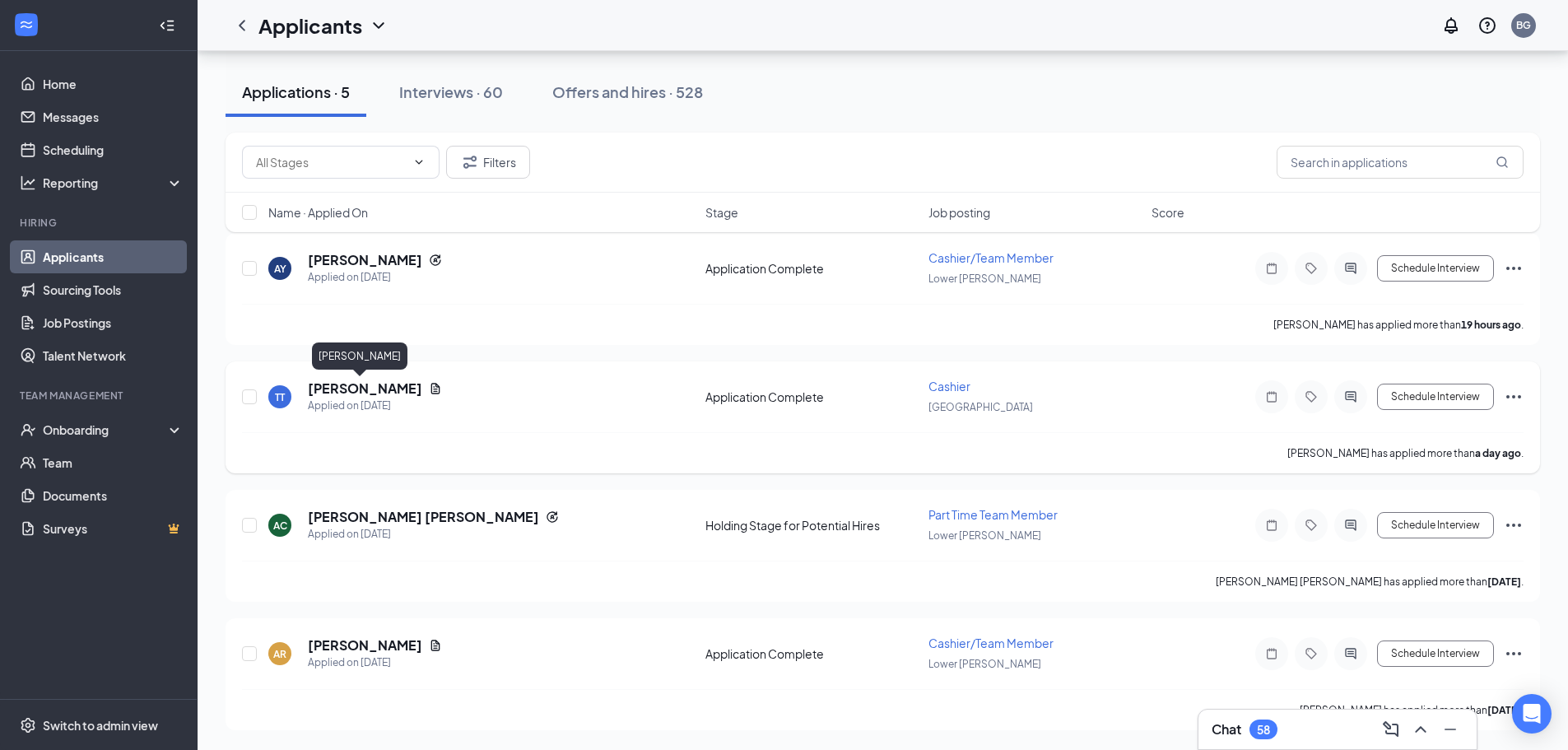
click at [319, 393] on h5 "[PERSON_NAME]" at bounding box center [365, 388] width 115 height 18
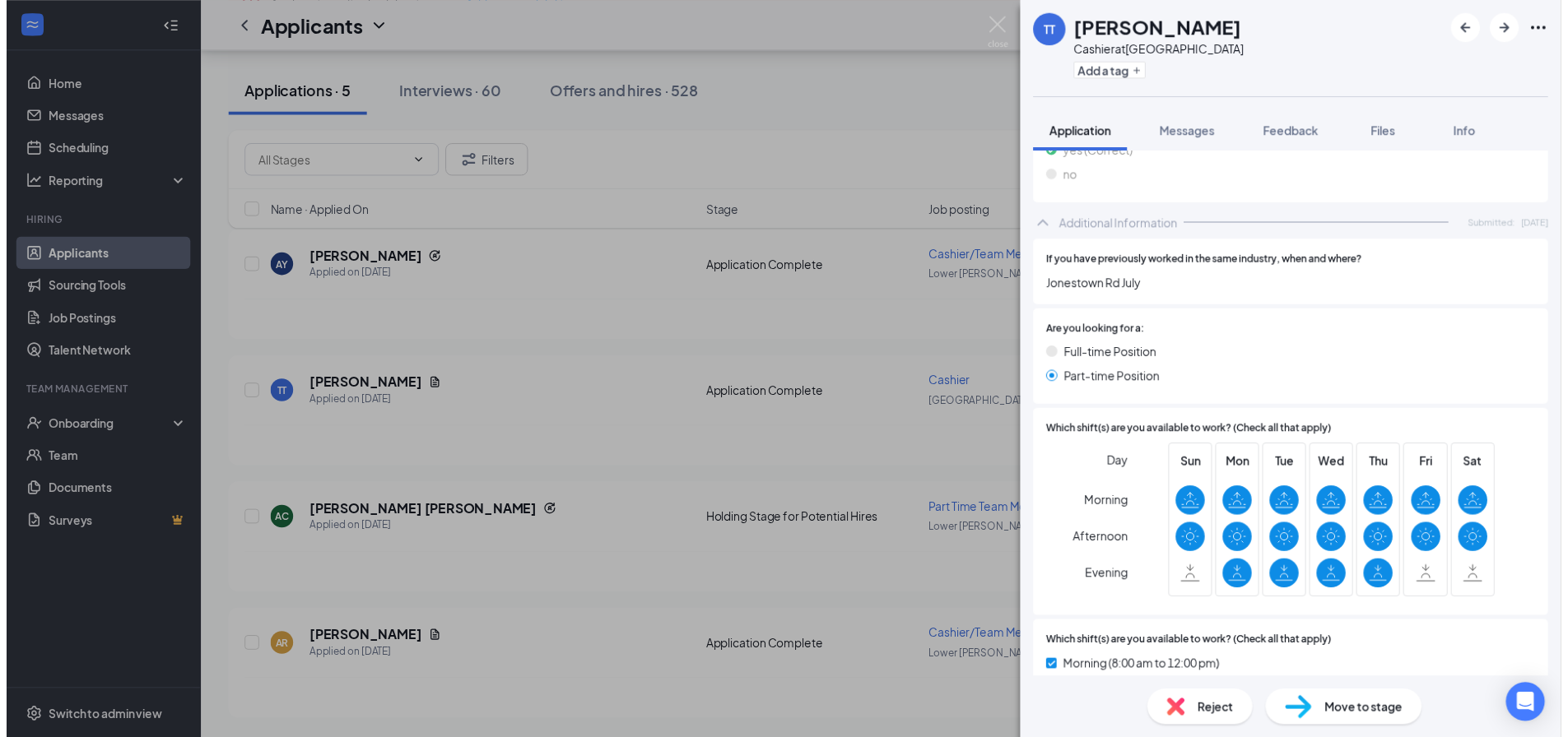
scroll to position [329, 0]
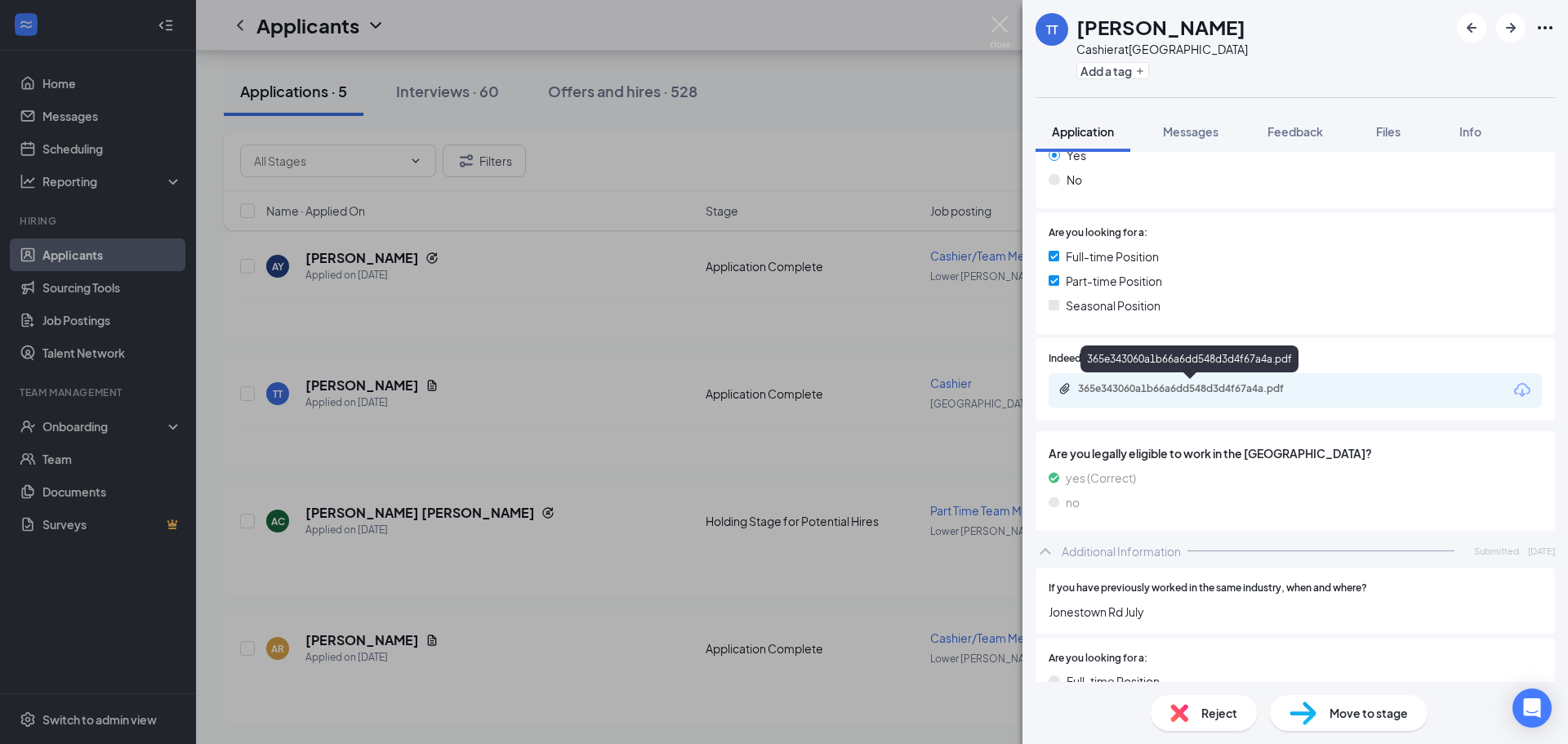
click at [1113, 388] on div "365e343060a1b66a6dd548d3d4f67a4a.pdf" at bounding box center [1192, 389] width 229 height 13
click at [997, 18] on img at bounding box center [999, 32] width 20 height 32
